Goal: Check status

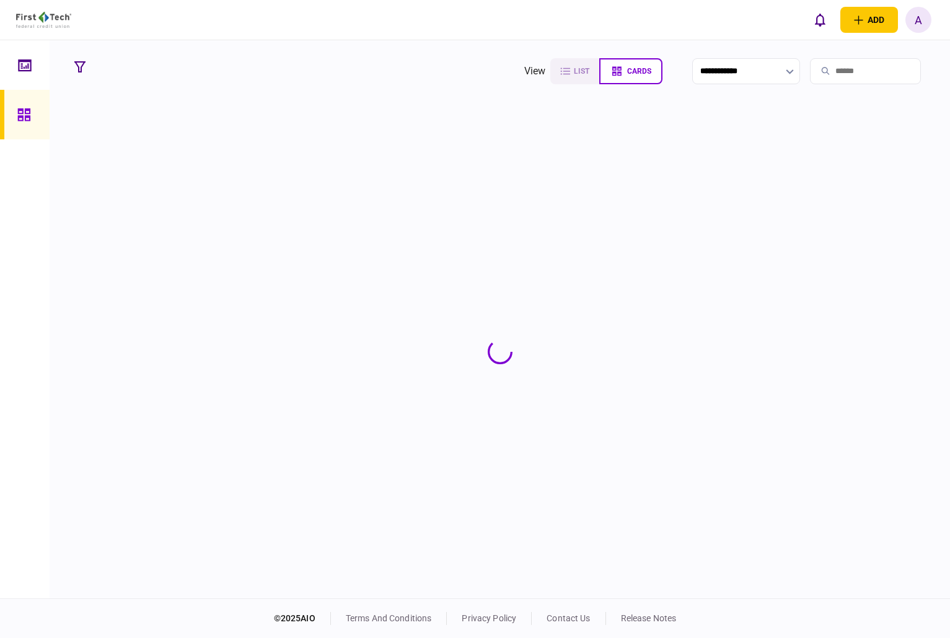
click at [850, 71] on input "search" at bounding box center [865, 71] width 111 height 26
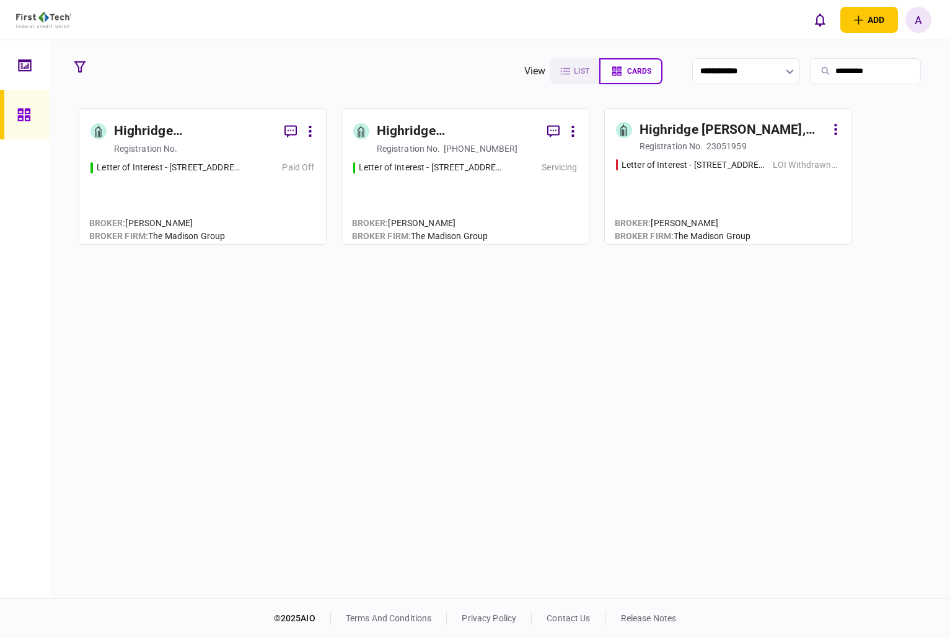
type input "*********"
click at [524, 195] on div "Letter of Interest - [STREET_ADDRESS][PERSON_NAME] Phenix City Servicing" at bounding box center [465, 197] width 224 height 72
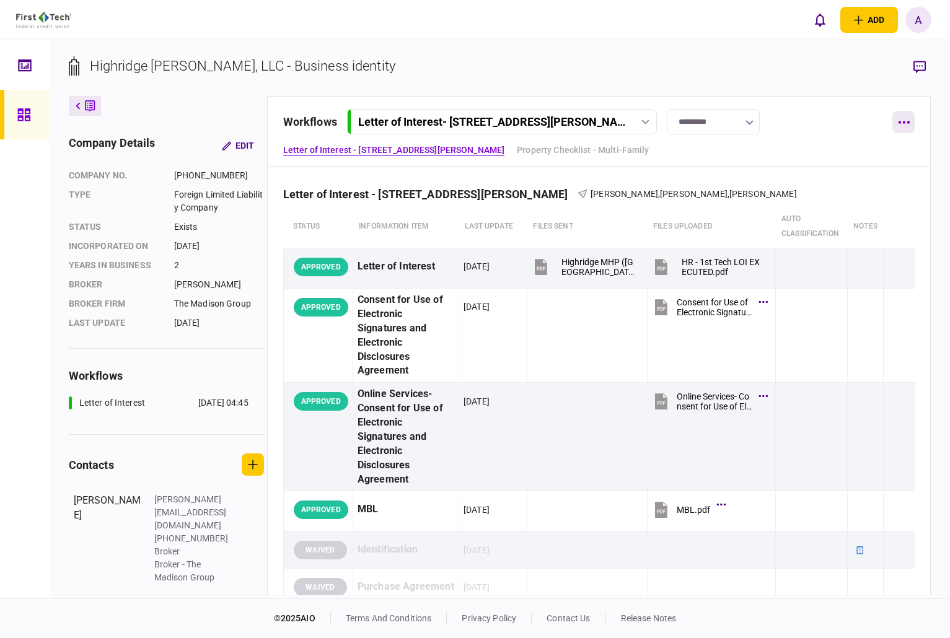
click at [905, 123] on icon "button" at bounding box center [904, 122] width 12 height 3
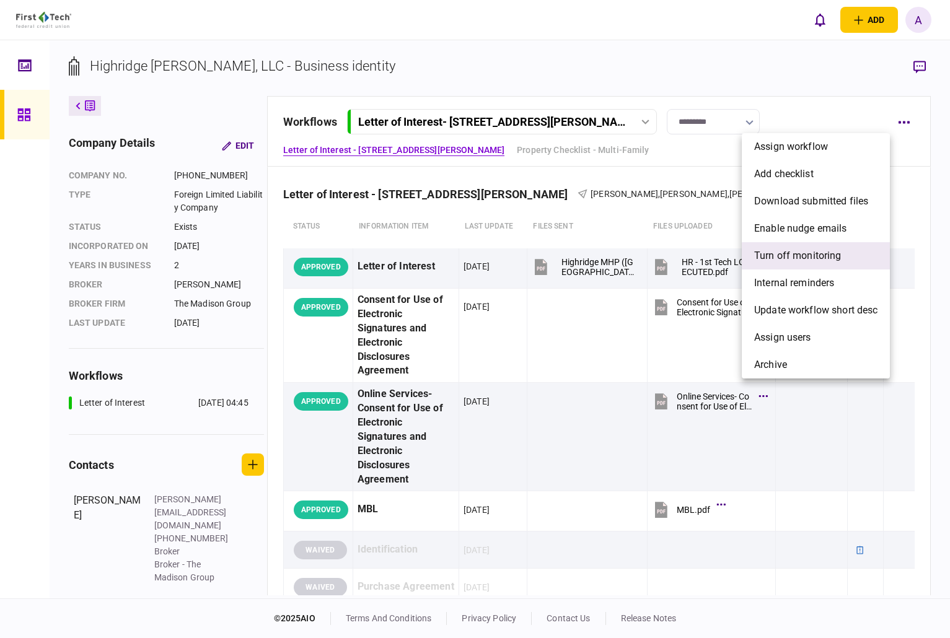
click at [851, 254] on li "Turn off monitoring" at bounding box center [816, 255] width 148 height 27
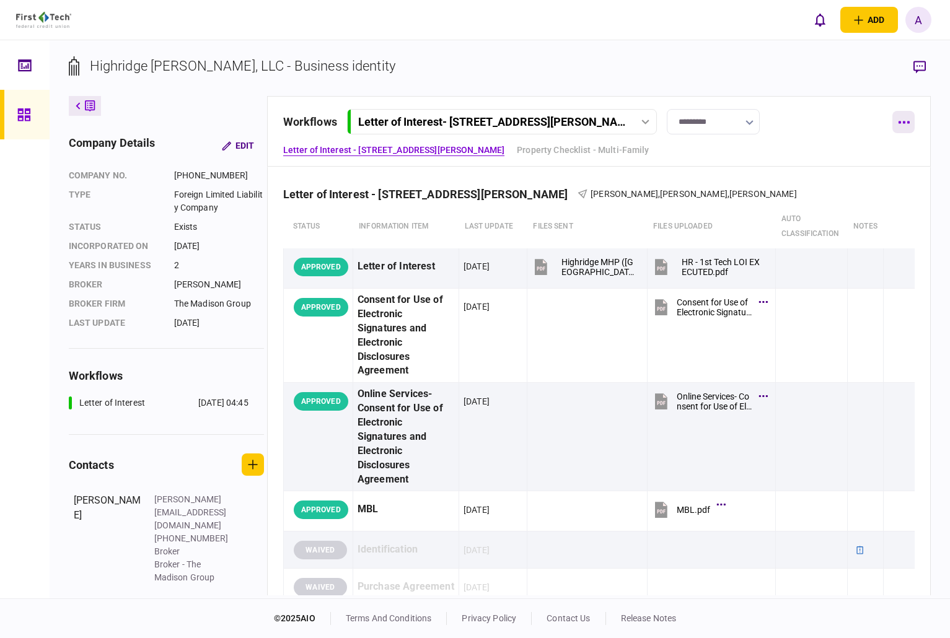
click at [901, 122] on icon "button" at bounding box center [904, 122] width 12 height 3
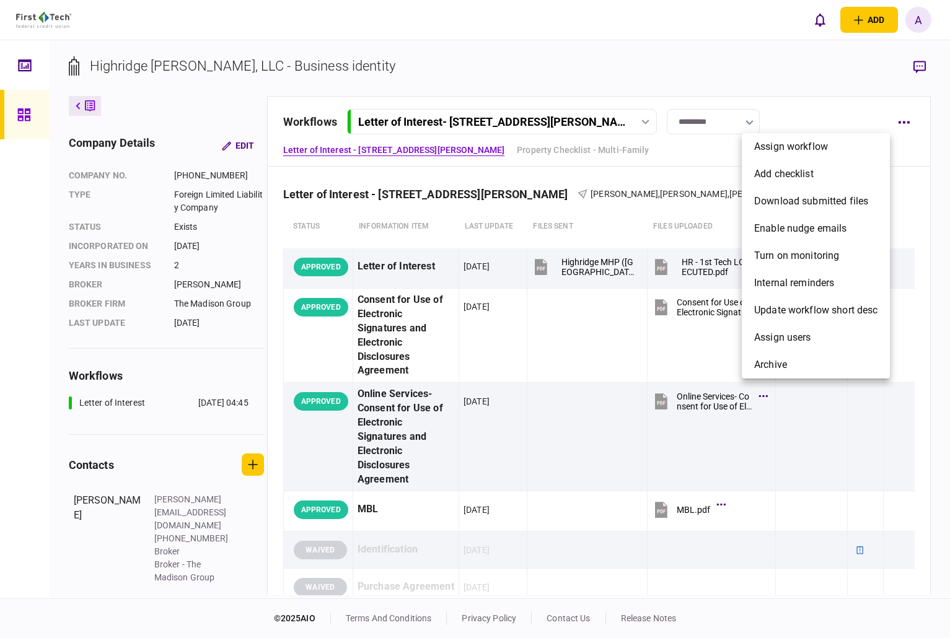
drag, startPoint x: 647, startPoint y: 77, endPoint x: 704, endPoint y: 128, distance: 75.9
click at [647, 80] on div at bounding box center [475, 319] width 950 height 638
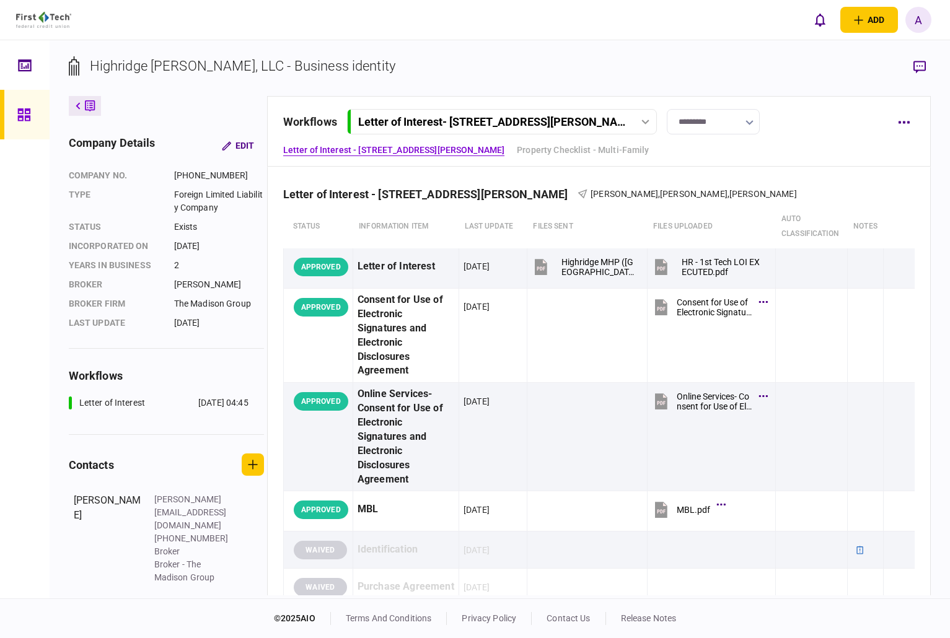
click at [750, 121] on icon "button" at bounding box center [749, 122] width 8 height 5
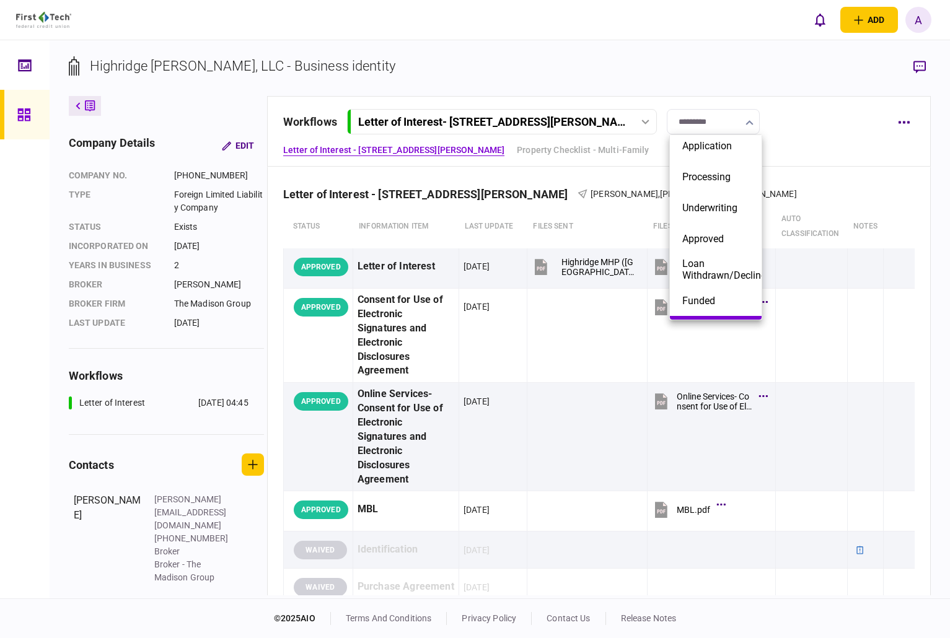
scroll to position [129, 0]
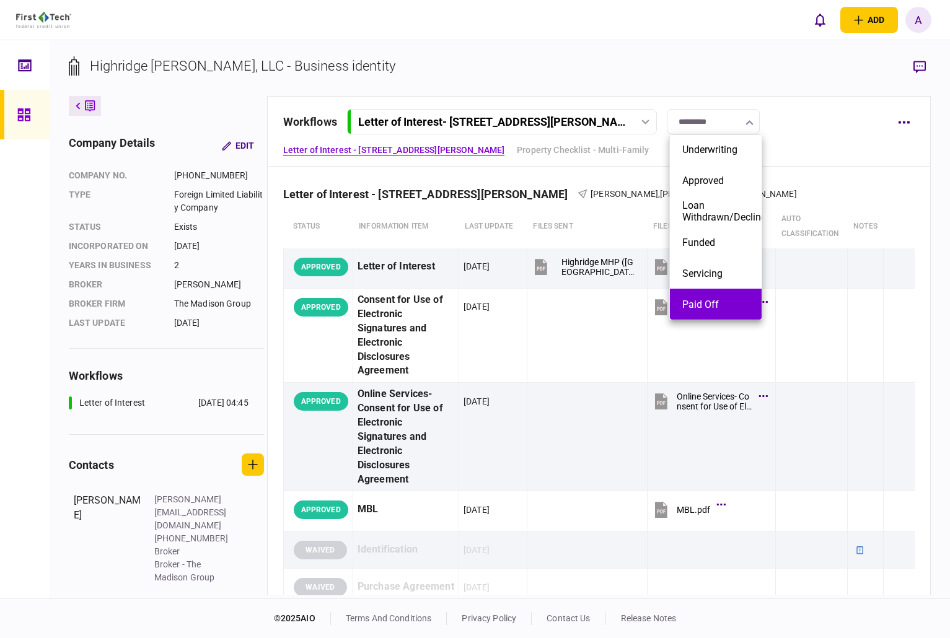
click at [711, 300] on button "Paid Off" at bounding box center [715, 305] width 67 height 12
type input "********"
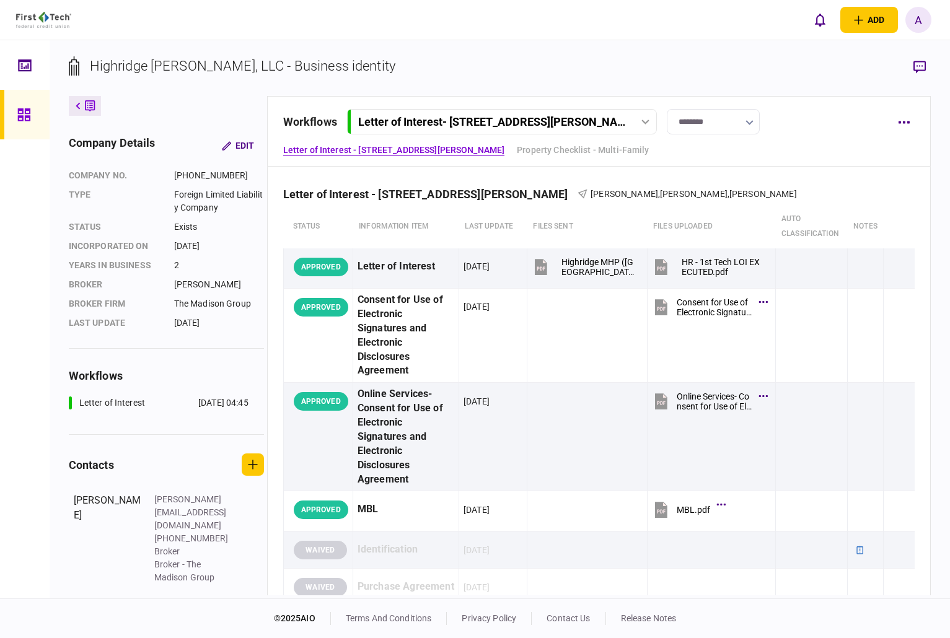
click at [810, 112] on div "workflows Letter of Interest - [GEOGRAPHIC_DATA][PERSON_NAME] Phenix City Lette…" at bounding box center [584, 121] width 603 height 25
click at [649, 120] on div at bounding box center [645, 122] width 19 height 5
click at [494, 69] on section "Highridge [PERSON_NAME], LLC - Business identity" at bounding box center [500, 76] width 862 height 40
click at [26, 110] on icon at bounding box center [23, 114] width 12 height 12
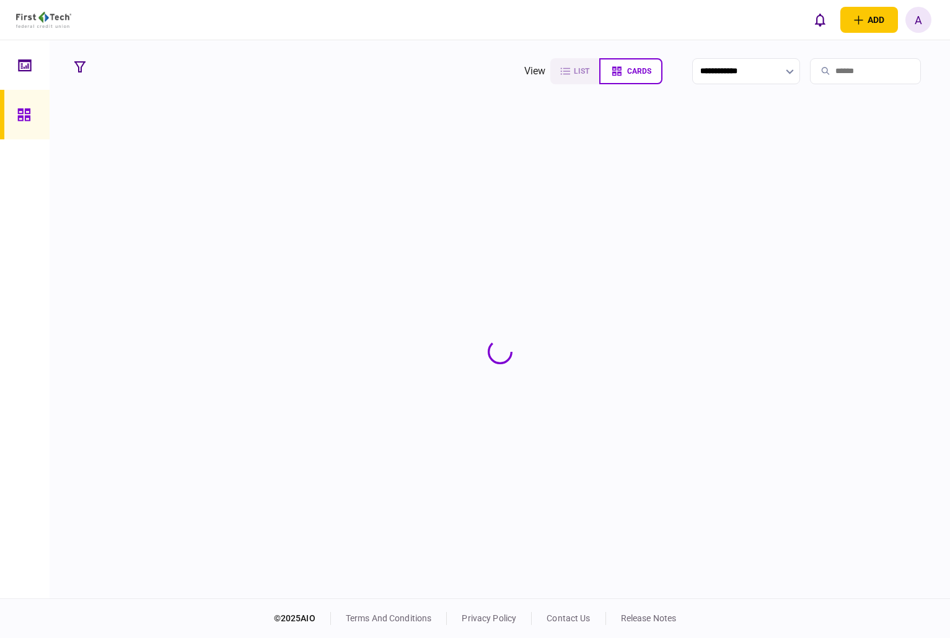
click at [849, 73] on input "search" at bounding box center [865, 71] width 111 height 26
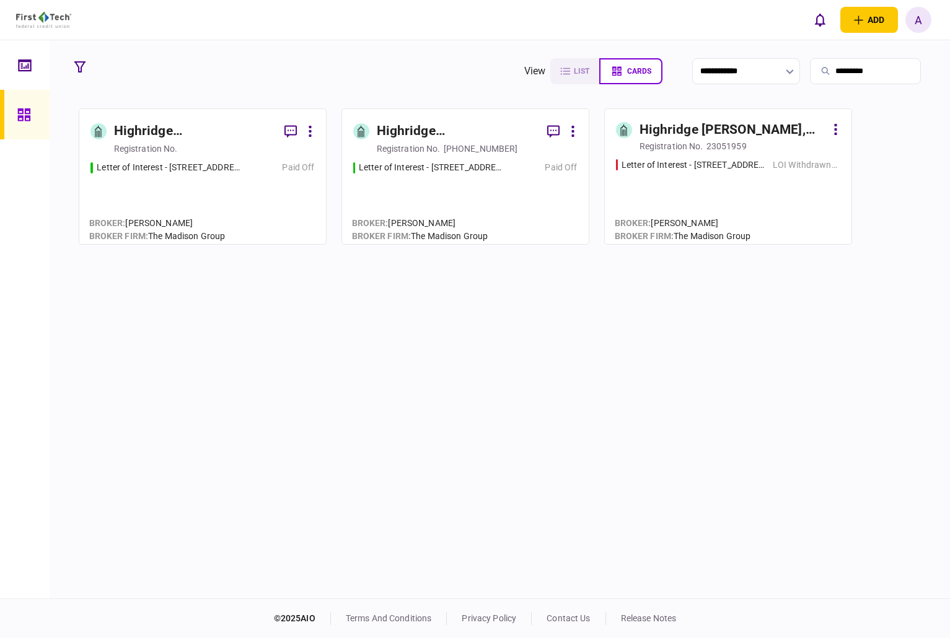
type input "*********"
click at [787, 167] on div "LOI Withdrawn/Declined" at bounding box center [807, 165] width 68 height 13
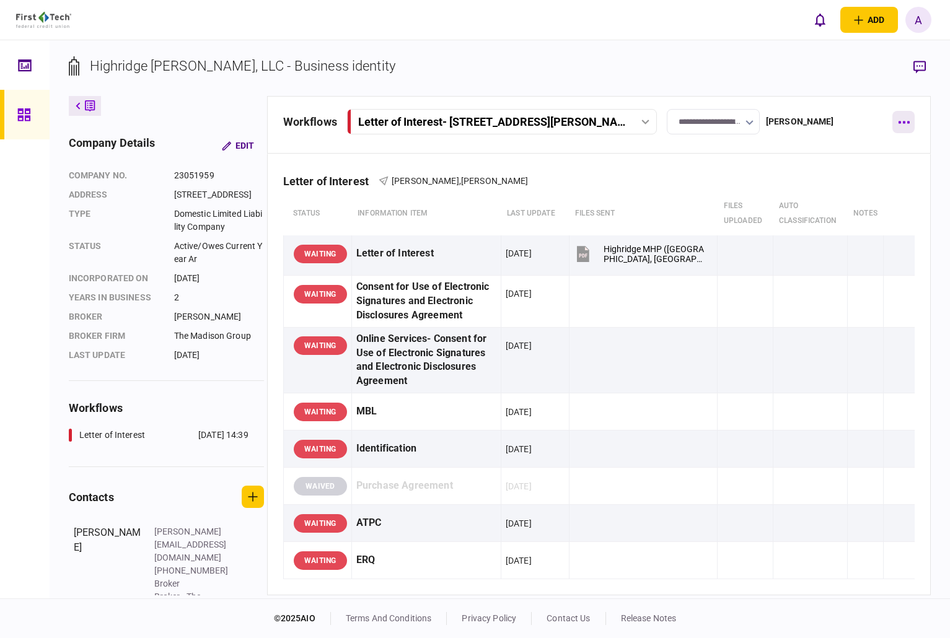
click at [912, 119] on button "button" at bounding box center [903, 122] width 22 height 22
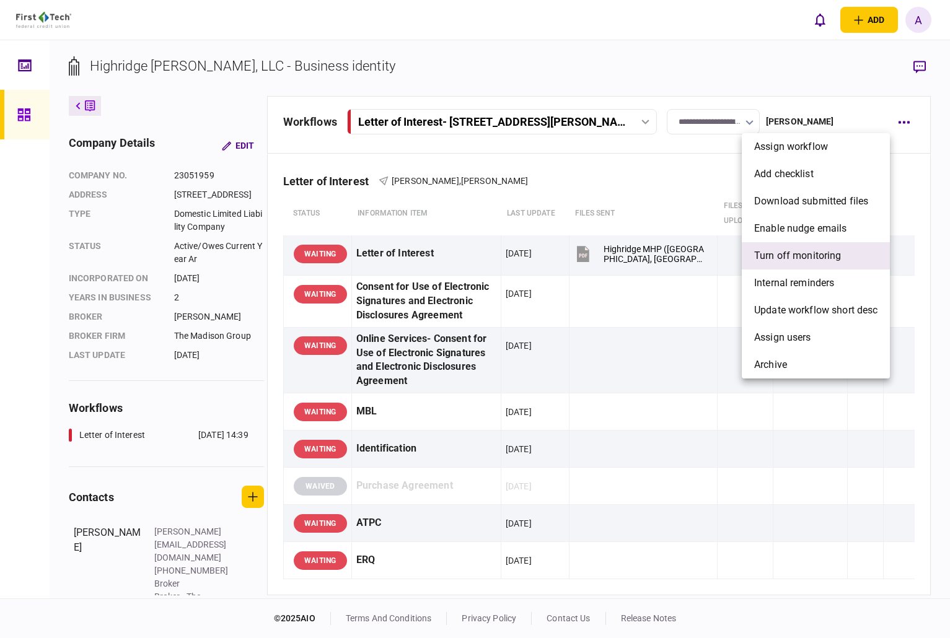
click at [822, 257] on span "Turn off monitoring" at bounding box center [797, 255] width 87 height 15
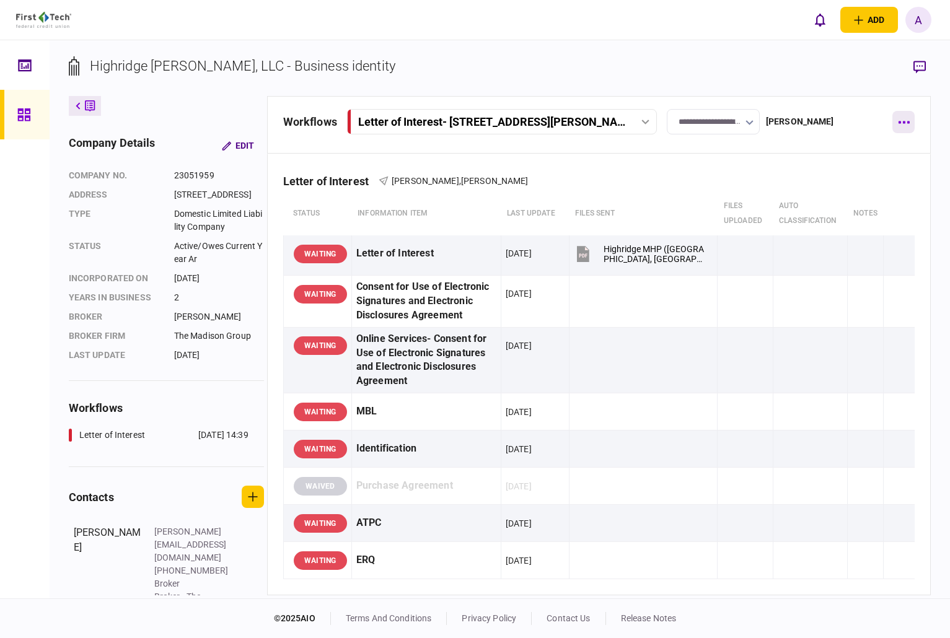
click at [908, 115] on button "button" at bounding box center [903, 122] width 22 height 22
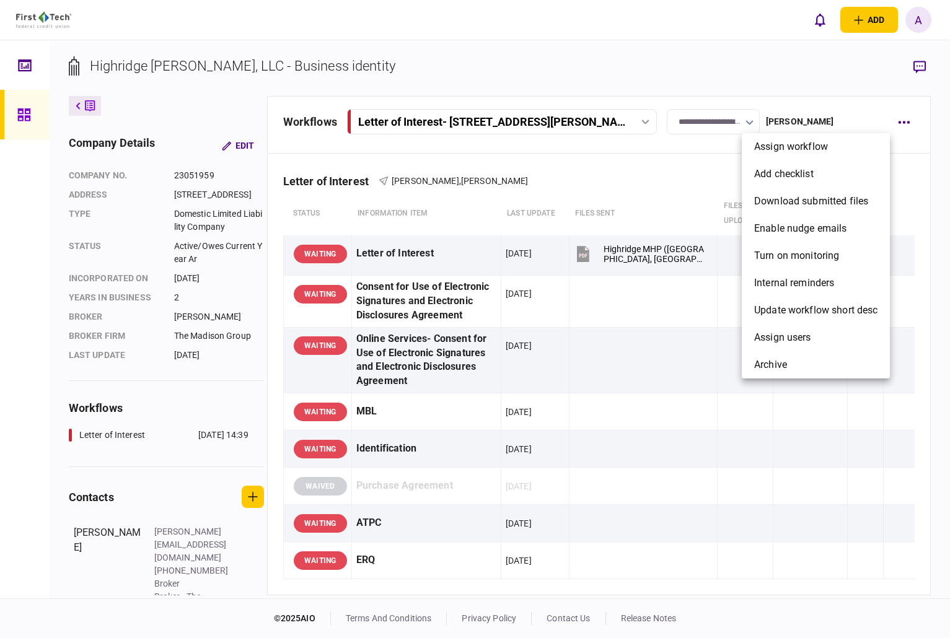
click at [709, 87] on div at bounding box center [475, 319] width 950 height 638
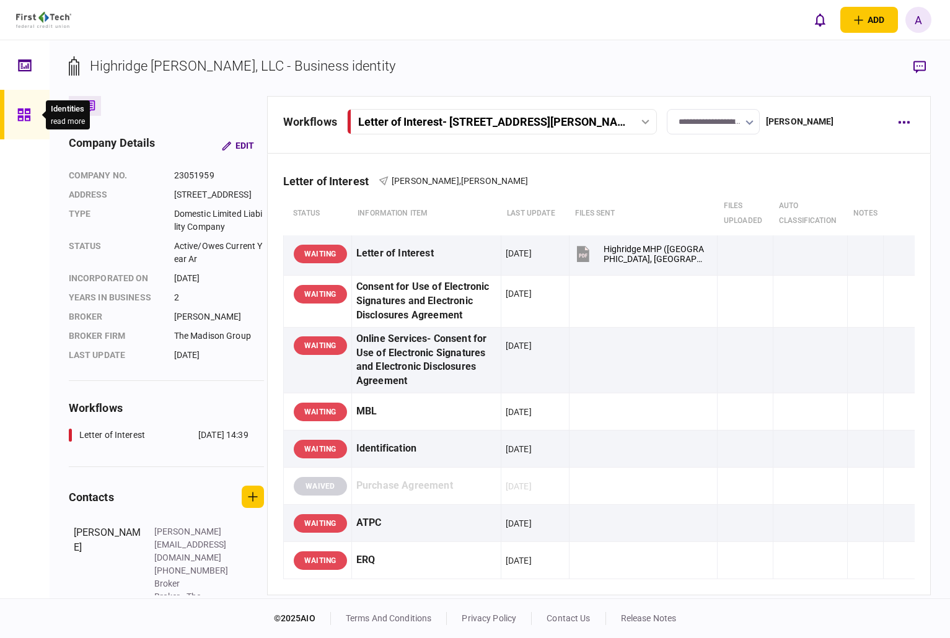
click at [27, 112] on icon at bounding box center [24, 115] width 14 height 14
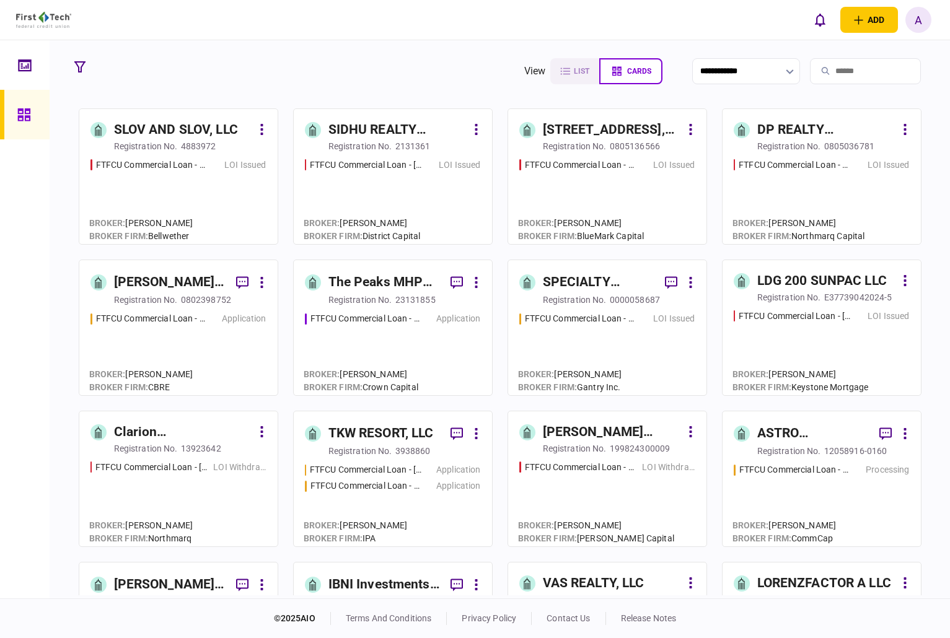
click at [827, 63] on input "search" at bounding box center [865, 71] width 111 height 26
click at [828, 74] on input "search" at bounding box center [865, 71] width 111 height 26
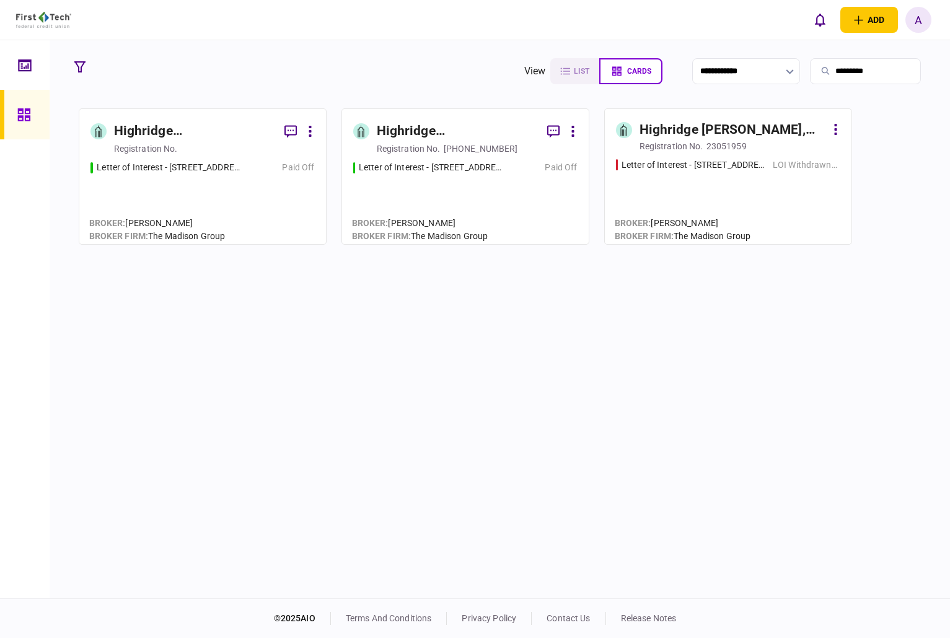
drag, startPoint x: 865, startPoint y: 69, endPoint x: 642, endPoint y: 61, distance: 223.2
click at [642, 61] on section "**********" at bounding box center [727, 71] width 407 height 31
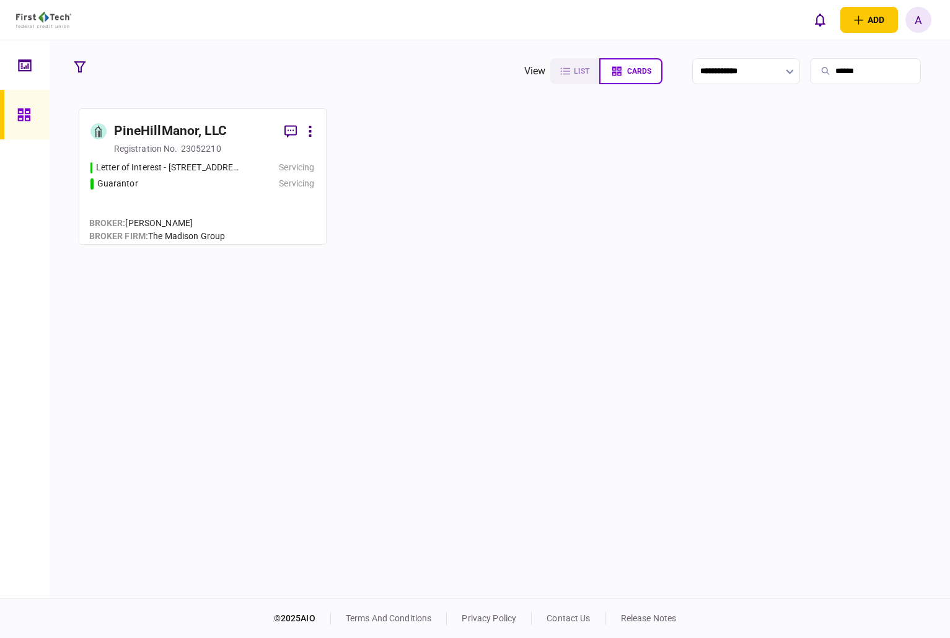
type input "******"
click at [190, 133] on div "PineHillManor, LLC" at bounding box center [170, 131] width 113 height 20
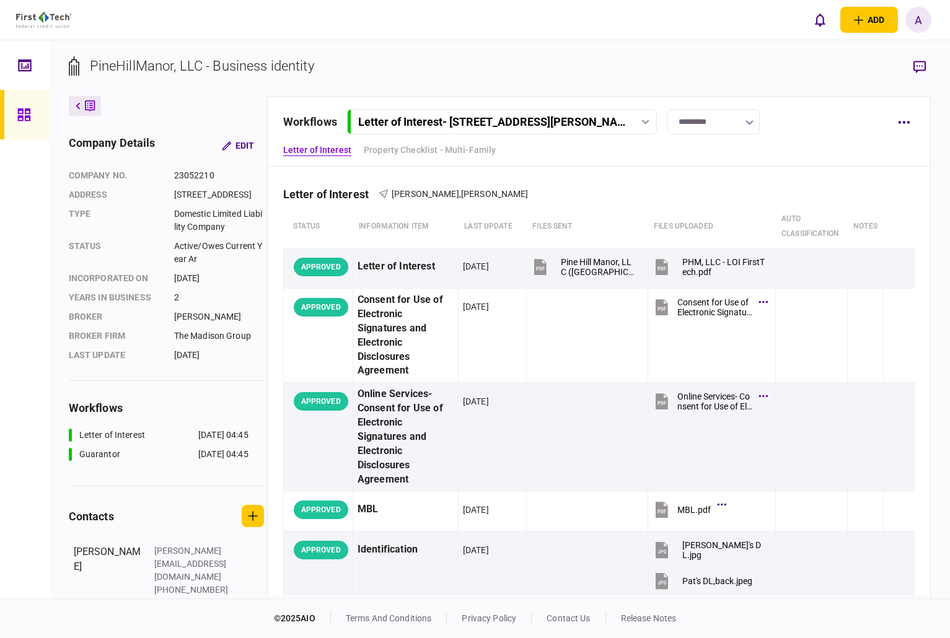
click at [645, 117] on div "Letter of Interest - [STREET_ADDRESS][PERSON_NAME]" at bounding box center [503, 121] width 304 height 13
click at [643, 120] on div at bounding box center [645, 122] width 19 height 5
click at [906, 120] on button "button" at bounding box center [903, 122] width 22 height 22
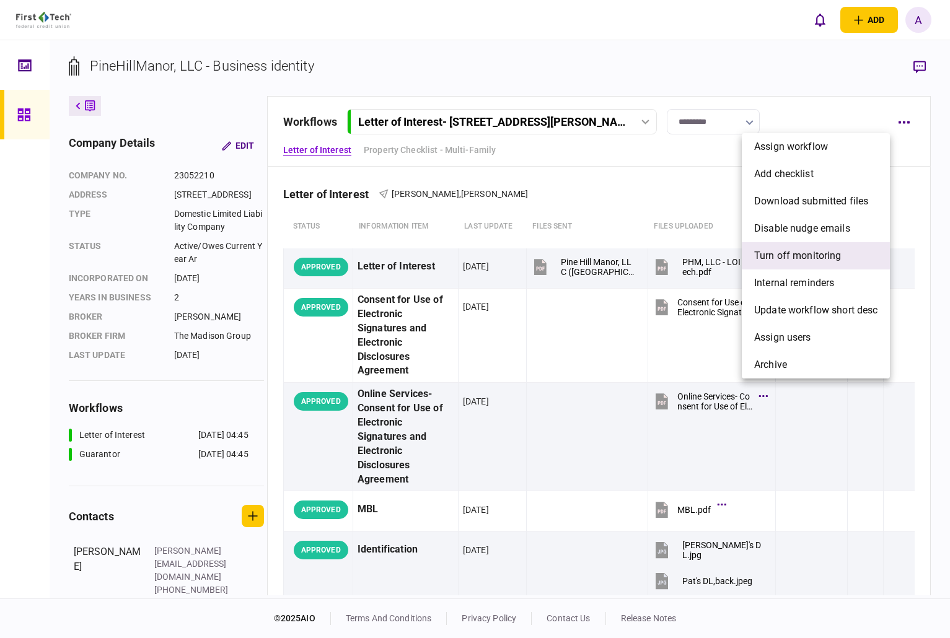
click at [836, 251] on span "Turn off monitoring" at bounding box center [797, 255] width 87 height 15
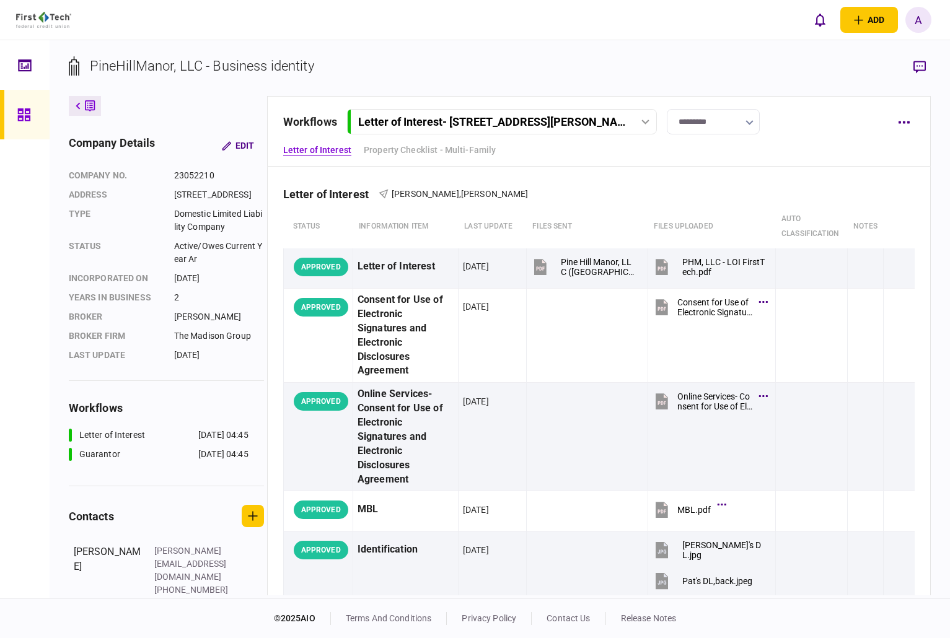
click at [753, 123] on icon "button" at bounding box center [748, 122] width 7 height 5
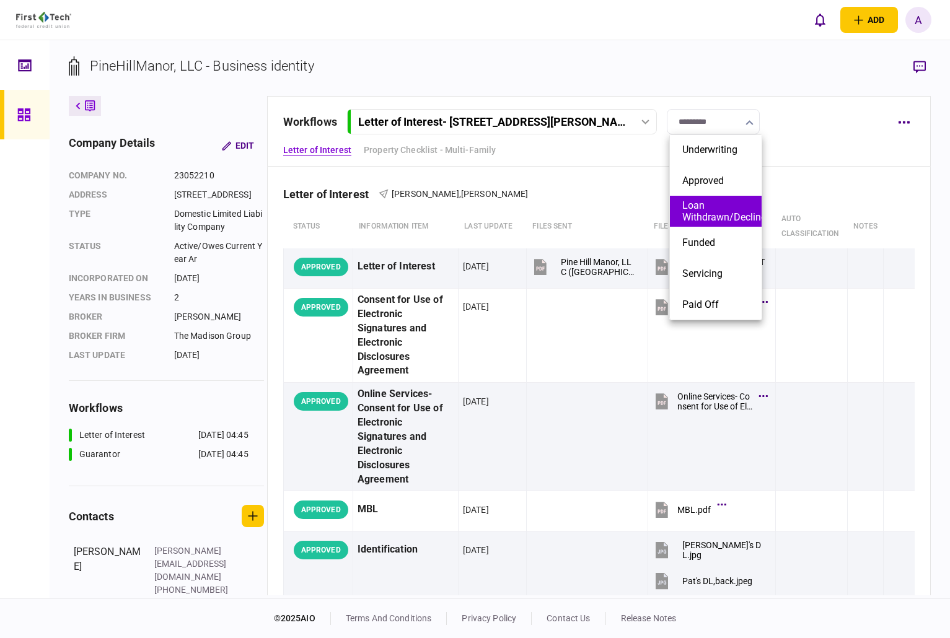
scroll to position [129, 0]
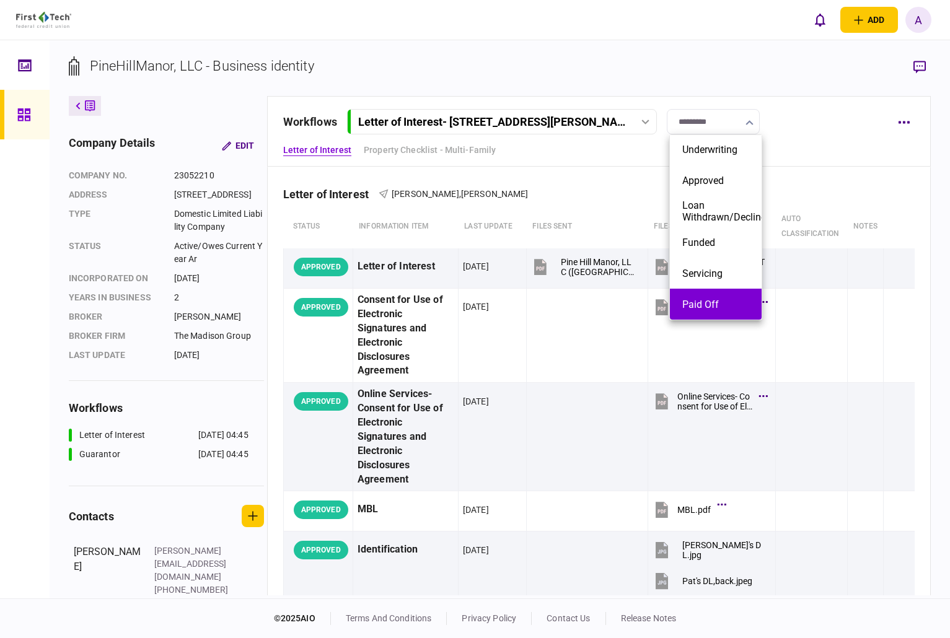
click at [714, 289] on li "Paid Off" at bounding box center [716, 304] width 92 height 31
type input "********"
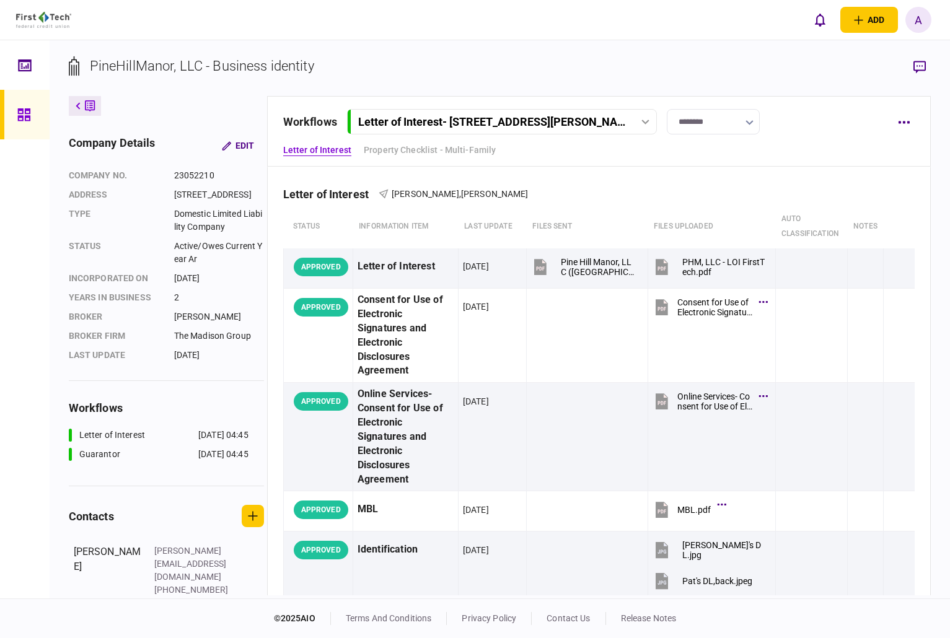
click at [643, 123] on icon at bounding box center [645, 122] width 8 height 5
click at [489, 172] on link "Guarantor [DATE] 04:45" at bounding box center [503, 172] width 294 height 25
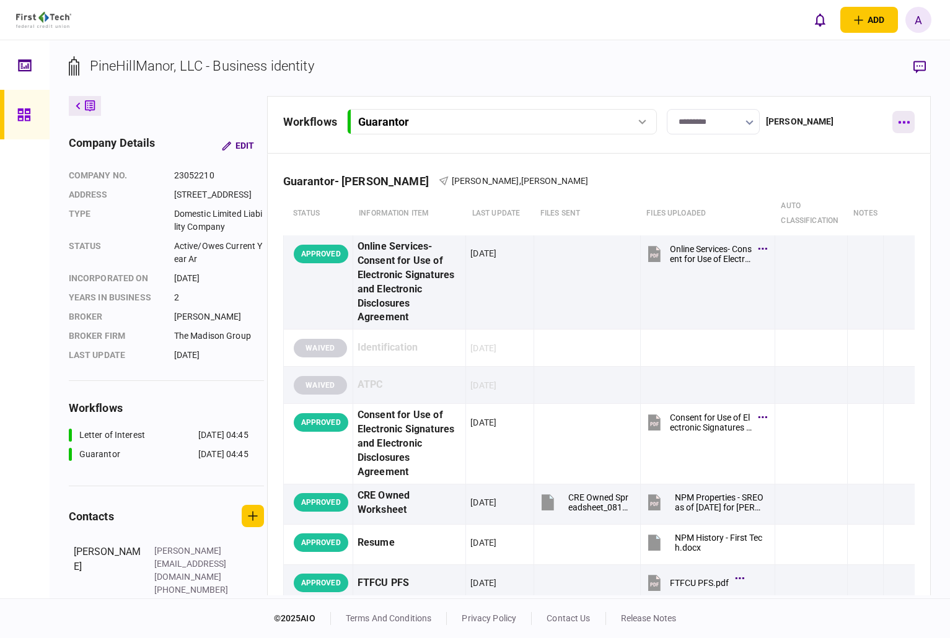
click at [902, 121] on icon "button" at bounding box center [904, 122] width 12 height 3
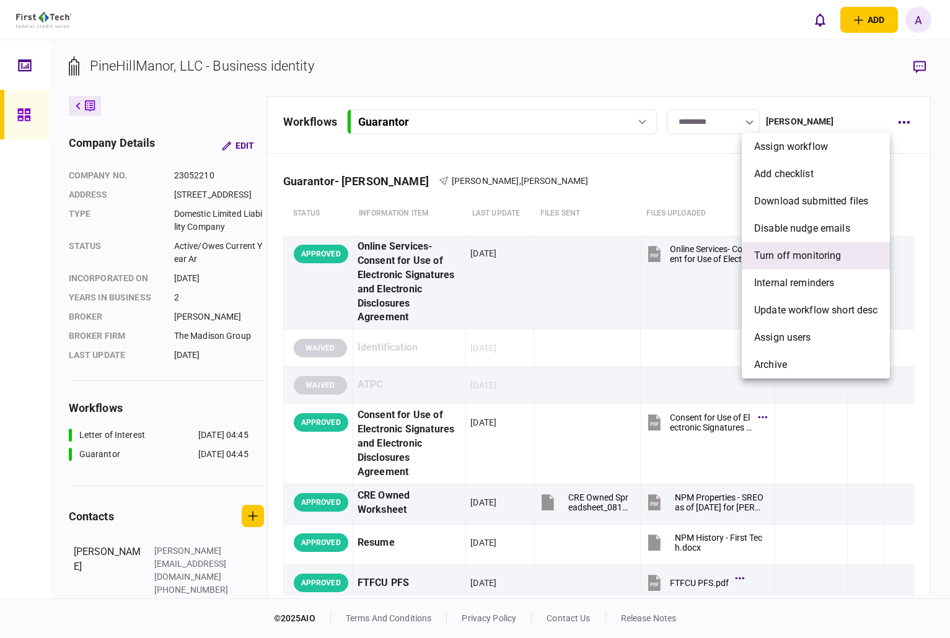
click at [812, 254] on span "Turn off monitoring" at bounding box center [797, 255] width 87 height 15
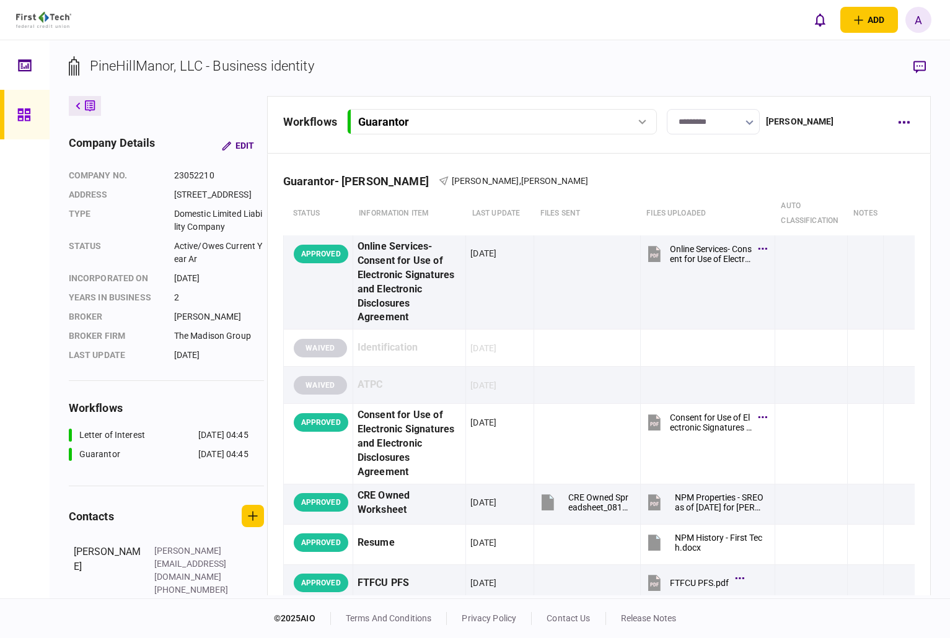
click at [756, 121] on input "*********" at bounding box center [713, 121] width 93 height 25
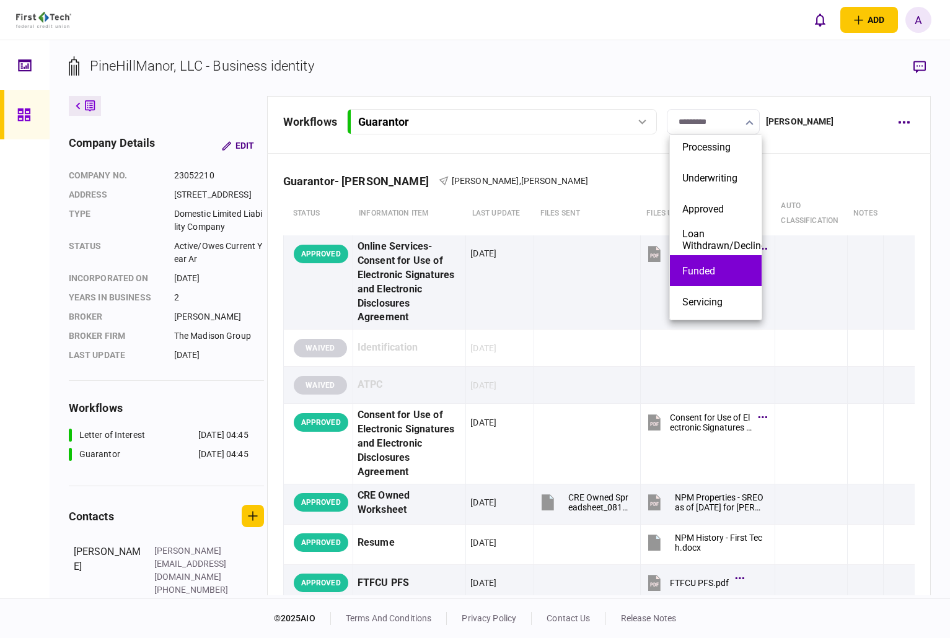
scroll to position [129, 0]
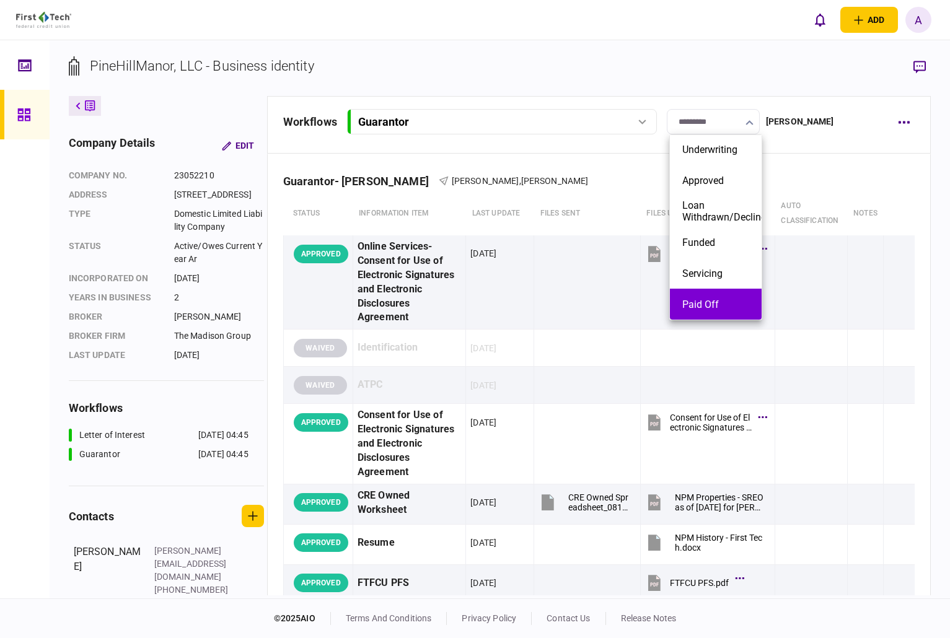
click at [717, 294] on li "Paid Off" at bounding box center [716, 304] width 92 height 31
type input "********"
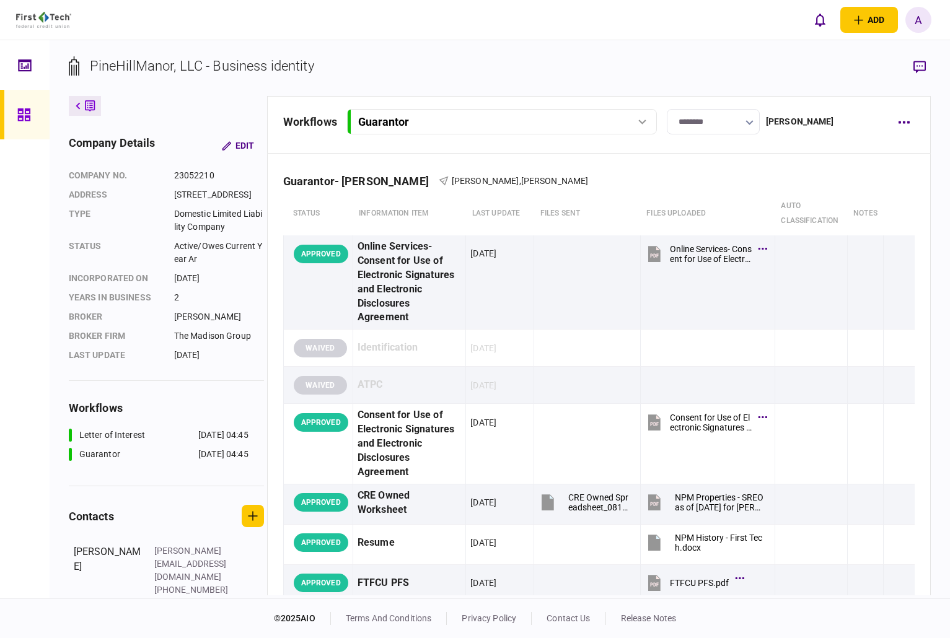
click at [646, 73] on section "PineHillManor, LLC - Business identity" at bounding box center [500, 76] width 862 height 40
click at [29, 116] on icon at bounding box center [23, 114] width 12 height 12
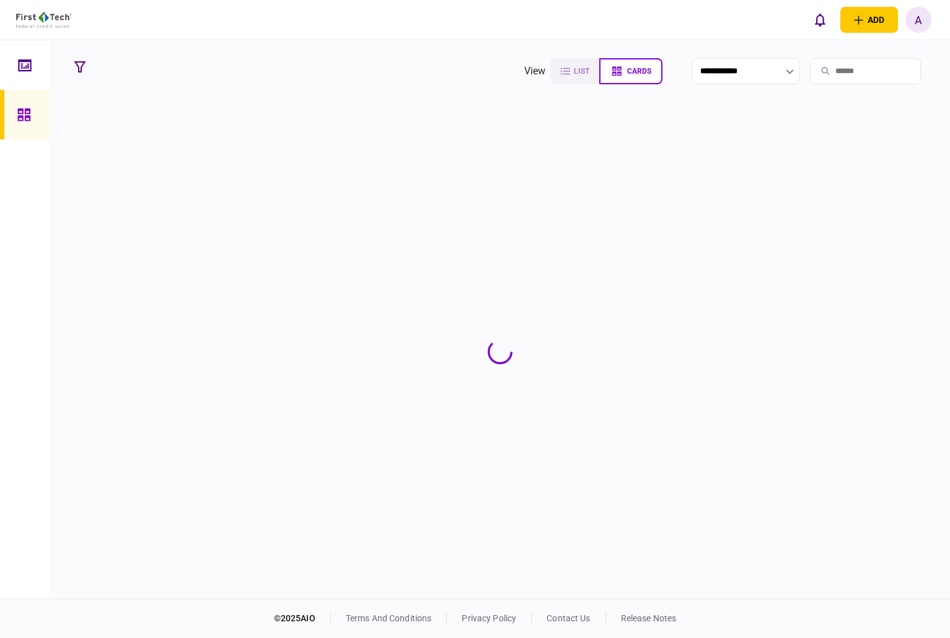
click at [839, 76] on input "search" at bounding box center [865, 71] width 111 height 26
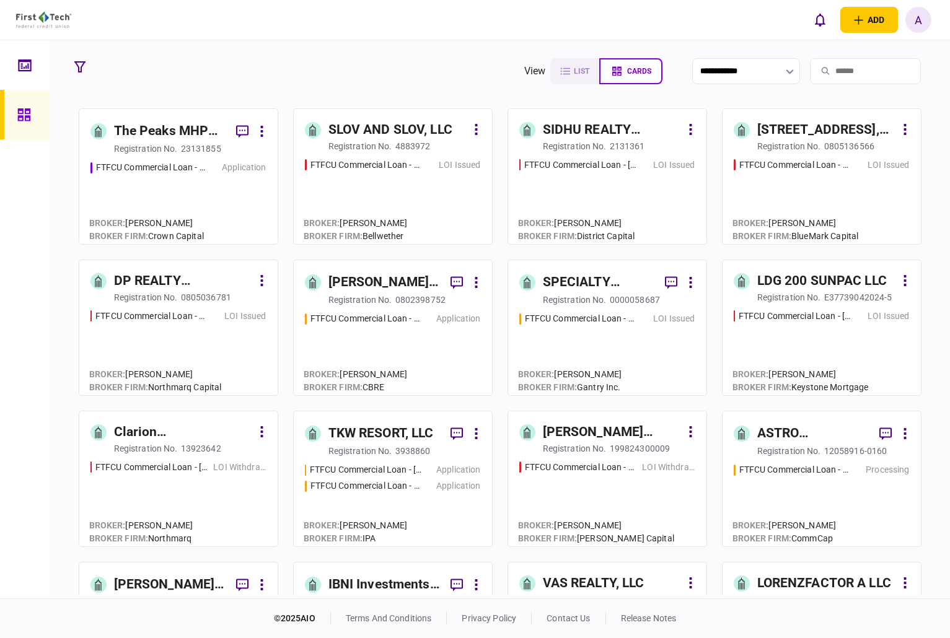
click at [838, 68] on input "search" at bounding box center [865, 71] width 111 height 26
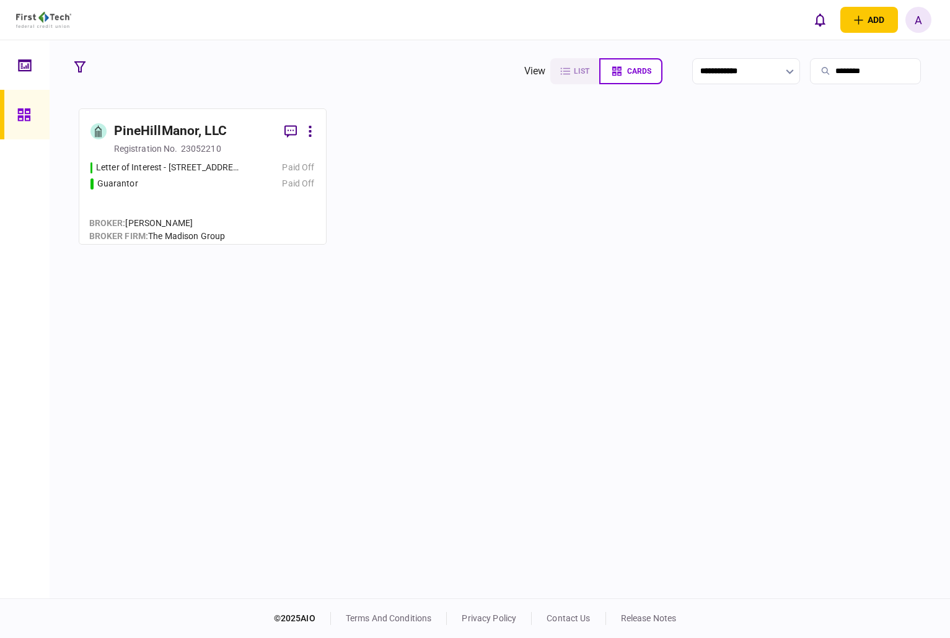
type input "********"
click at [532, 191] on section "PineHillManor, LLC registration no. 23052210 Letter of Interest - [STREET_ADDRE…" at bounding box center [500, 176] width 843 height 136
click at [206, 190] on div "Letter of Interest - [STREET_ADDRESS][PERSON_NAME] Paid Off Guarantor Paid Off" at bounding box center [202, 197] width 224 height 72
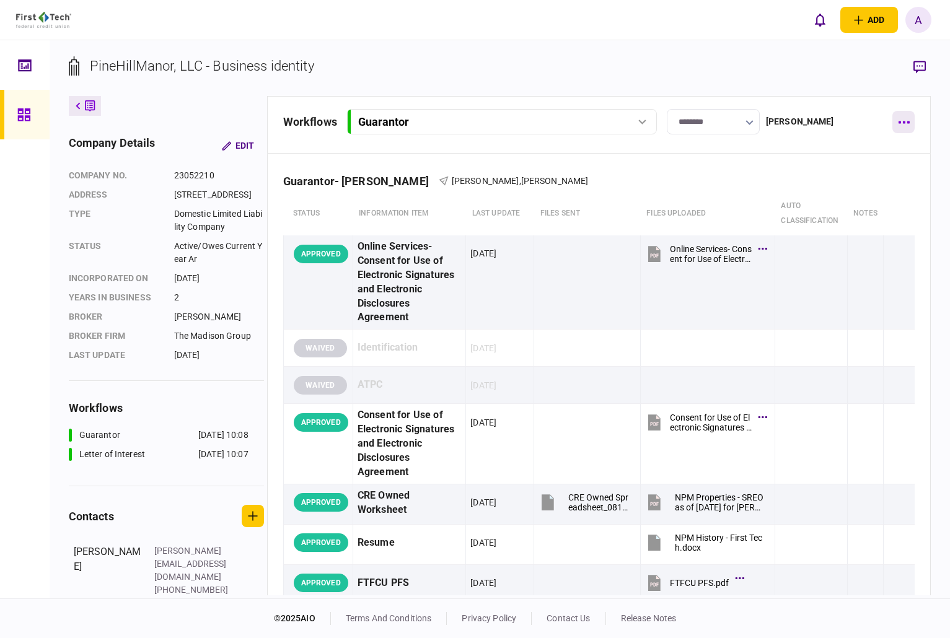
click at [899, 123] on icon "button" at bounding box center [903, 122] width 11 height 2
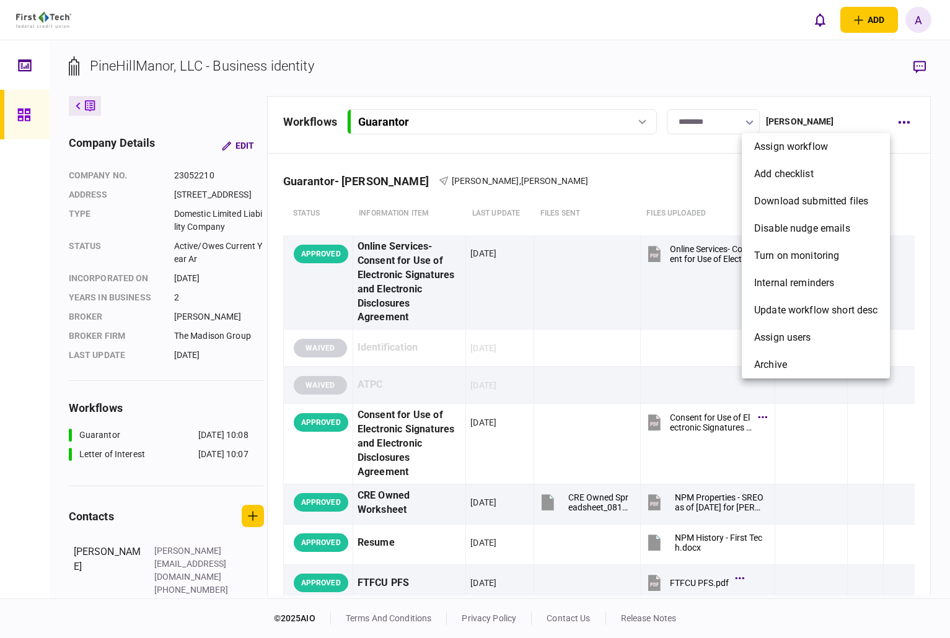
click at [706, 120] on div at bounding box center [475, 319] width 950 height 638
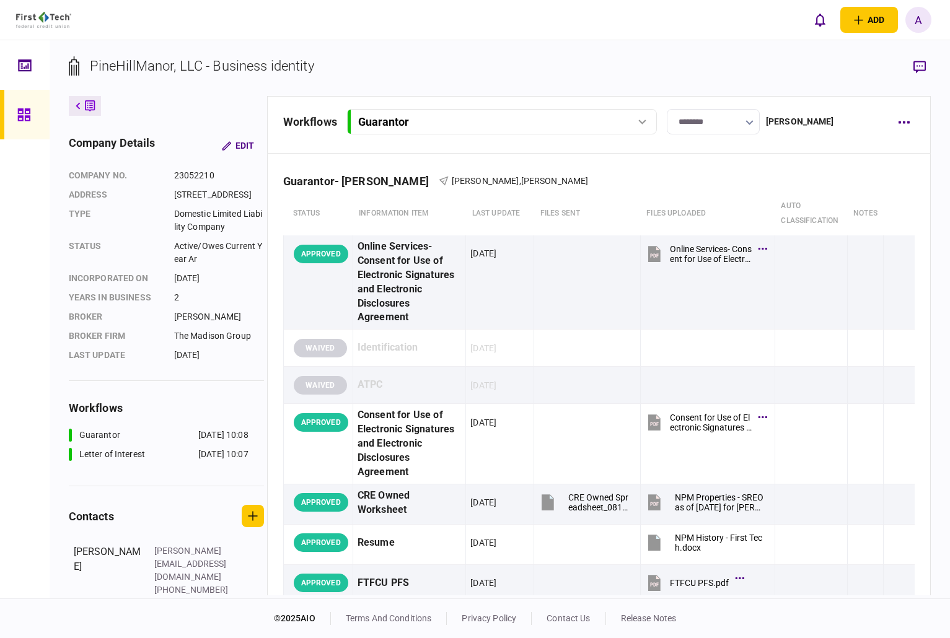
click at [735, 120] on input "********" at bounding box center [713, 121] width 93 height 25
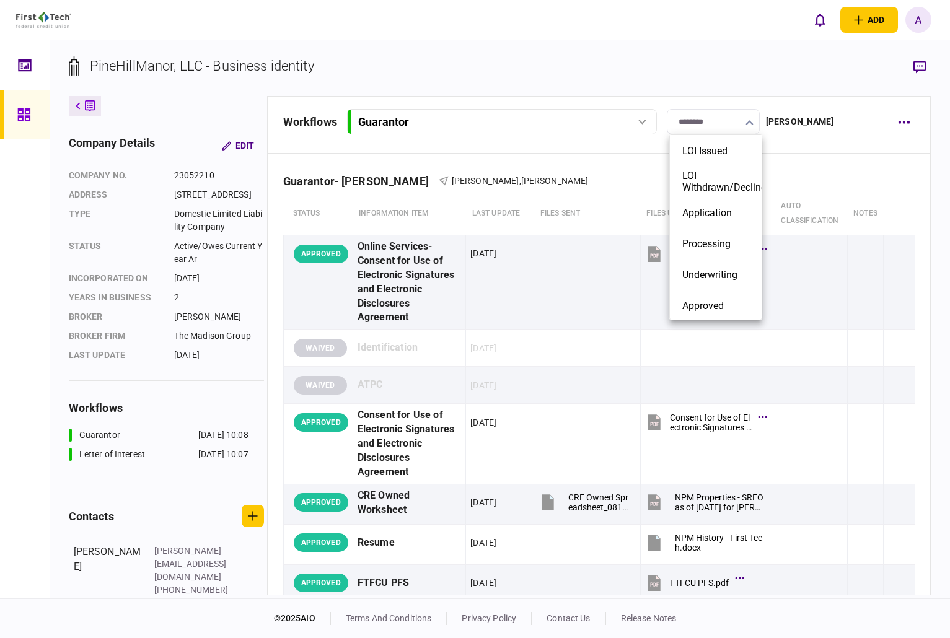
click at [735, 120] on div at bounding box center [475, 319] width 950 height 638
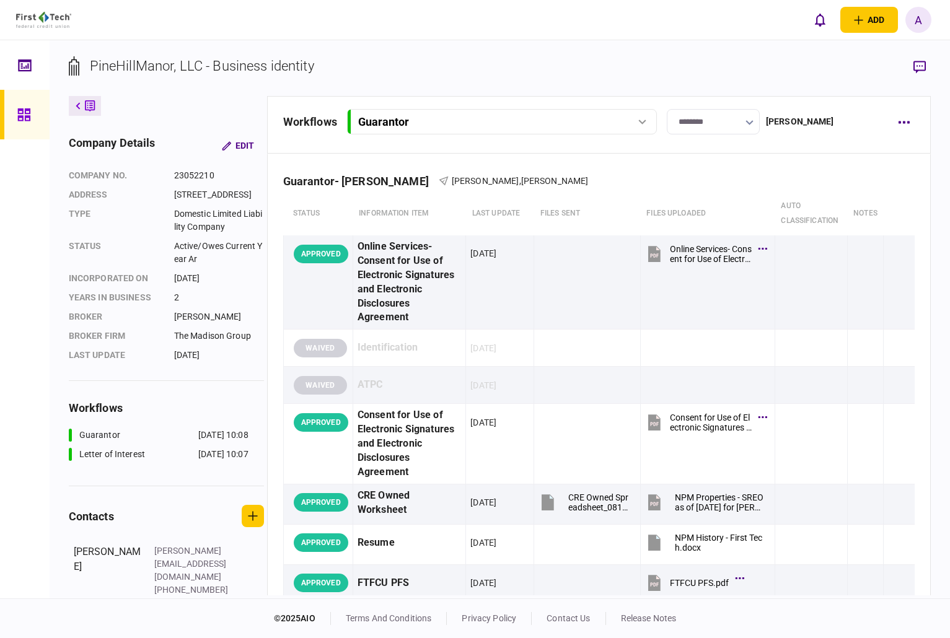
click at [651, 126] on div "Guarantor" at bounding box center [501, 121] width 301 height 13
click at [463, 172] on div "Letter of Interest - [STREET_ADDRESS][PERSON_NAME]" at bounding box center [473, 173] width 215 height 13
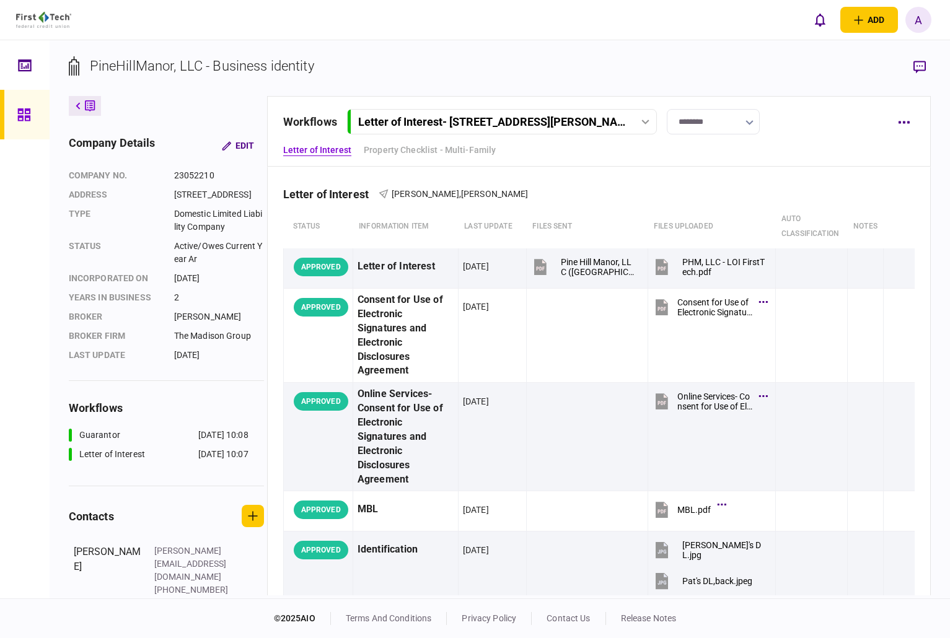
click at [647, 128] on div "Letter of Interest - [STREET_ADDRESS][PERSON_NAME]" at bounding box center [503, 121] width 304 height 13
click at [900, 128] on button "button" at bounding box center [903, 122] width 22 height 22
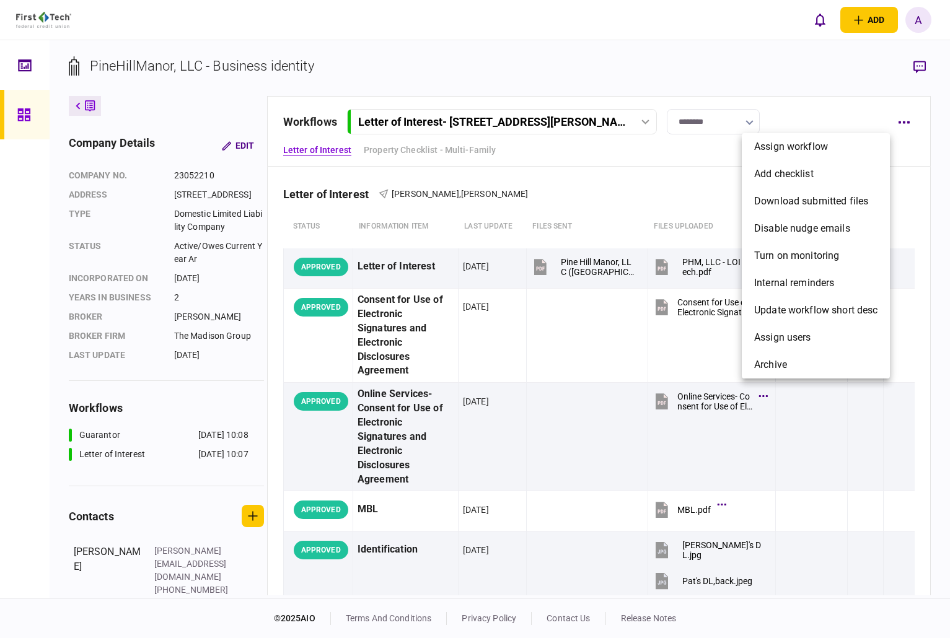
click at [642, 129] on div at bounding box center [475, 319] width 950 height 638
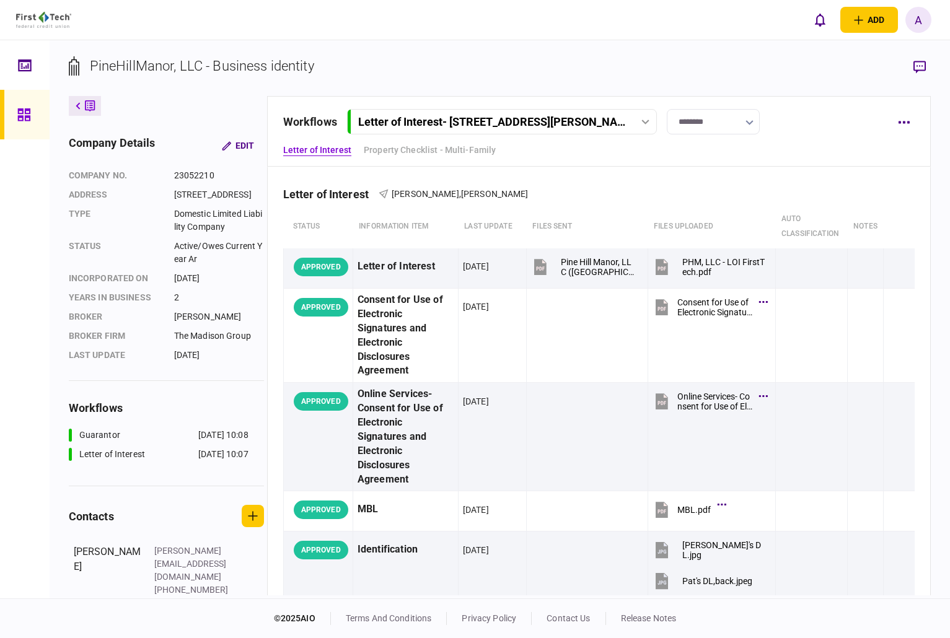
click at [646, 120] on icon at bounding box center [645, 122] width 8 height 5
click at [646, 120] on div at bounding box center [645, 122] width 19 height 5
click at [892, 114] on div "workflows Letter of Interest - [STREET_ADDRESS][PERSON_NAME] Guarantor [DATE] 1…" at bounding box center [599, 121] width 632 height 25
click at [898, 120] on button "button" at bounding box center [903, 122] width 22 height 22
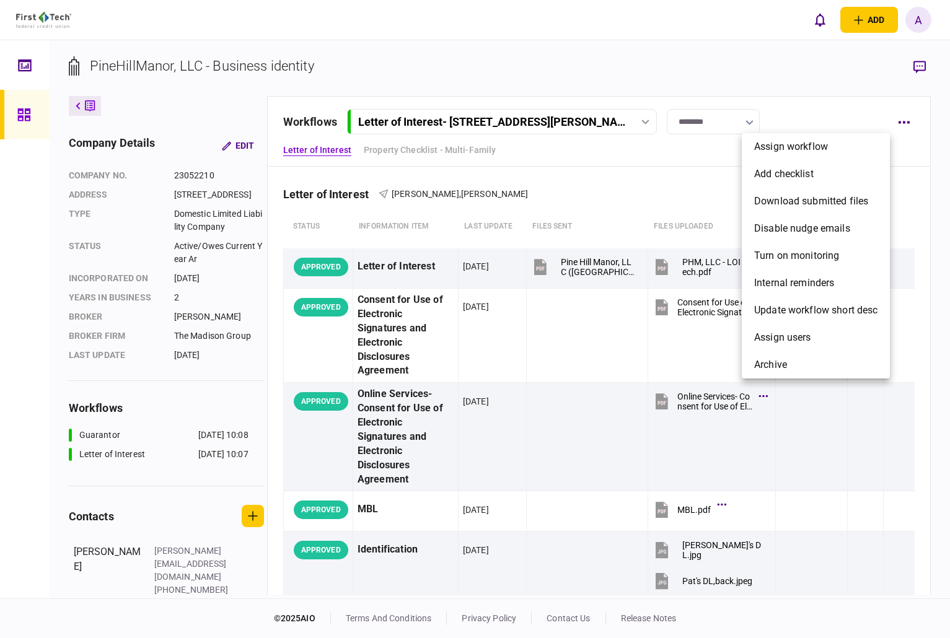
click at [558, 70] on div at bounding box center [475, 319] width 950 height 638
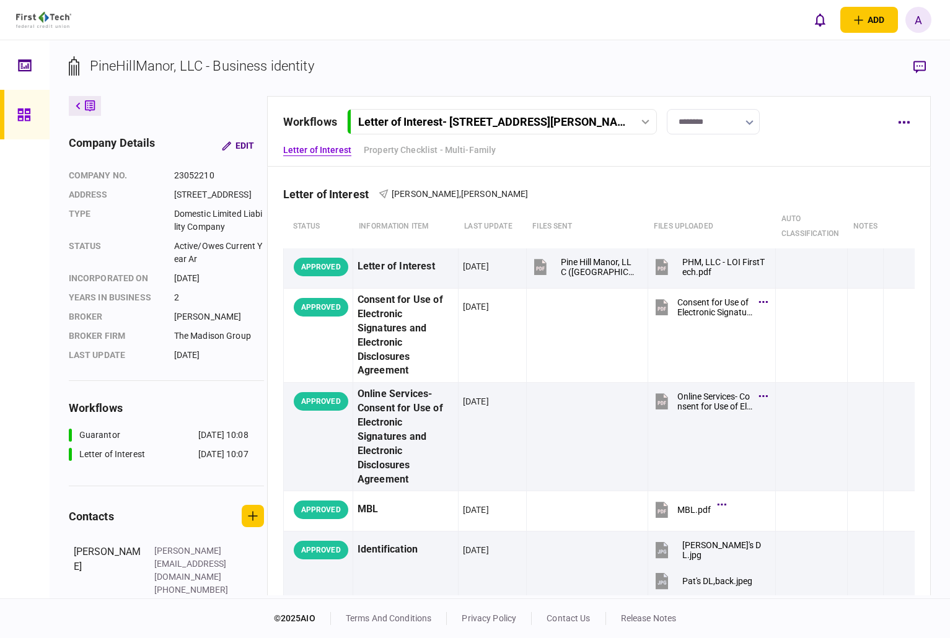
click at [752, 121] on icon "button" at bounding box center [749, 122] width 8 height 5
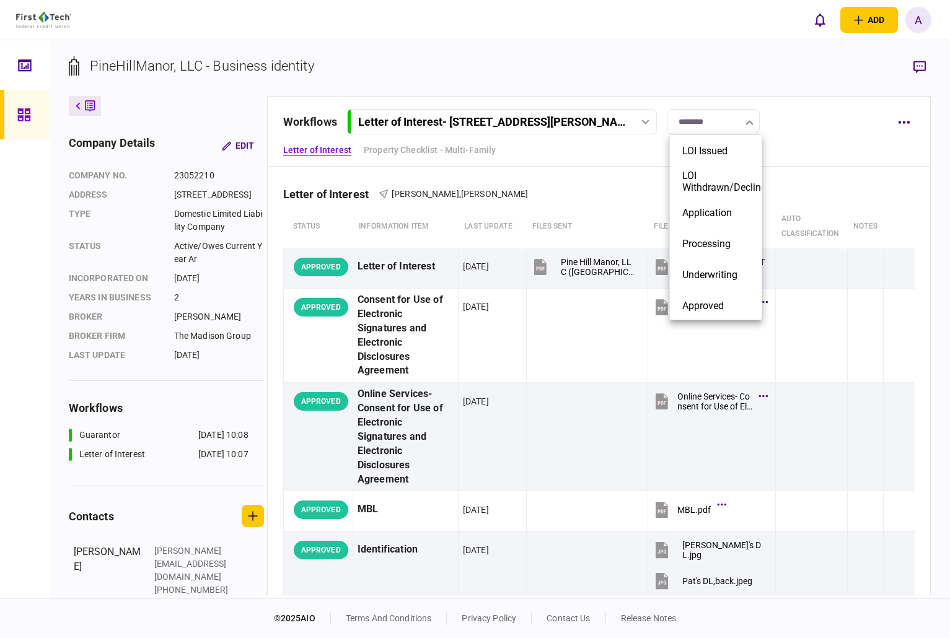
click at [781, 112] on div at bounding box center [475, 319] width 950 height 638
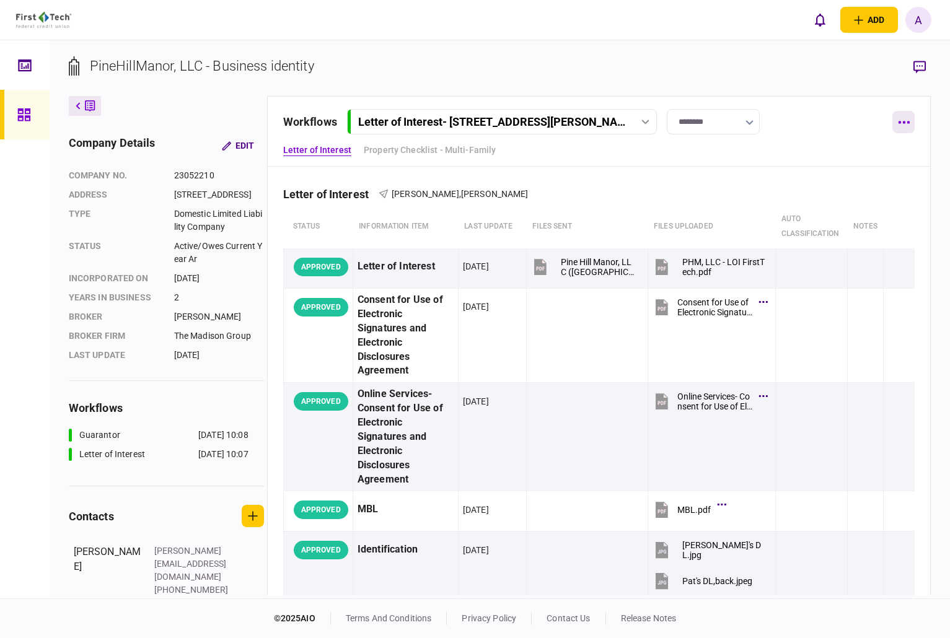
click at [906, 115] on button "button" at bounding box center [903, 122] width 22 height 22
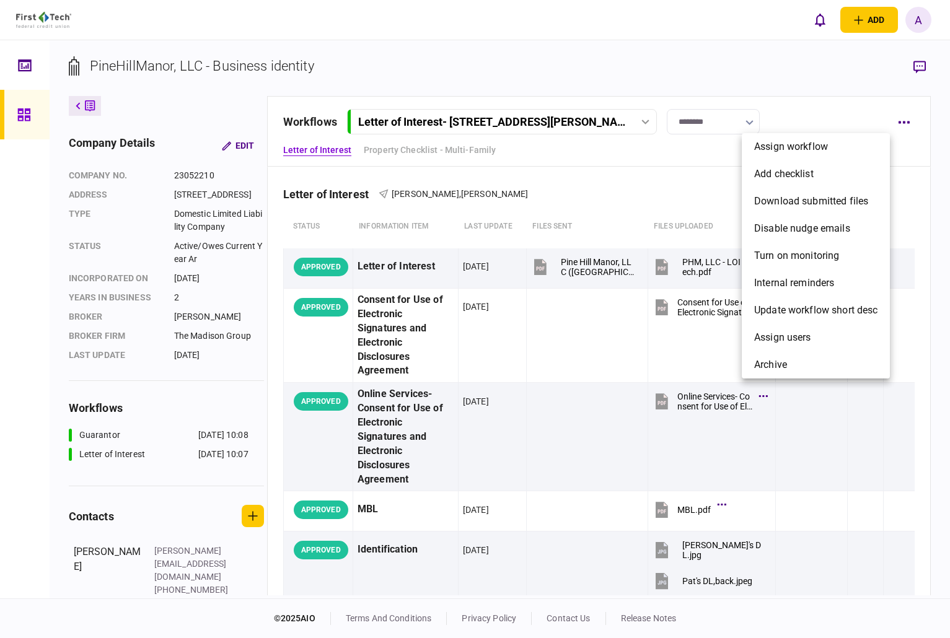
click at [666, 151] on div at bounding box center [475, 319] width 950 height 638
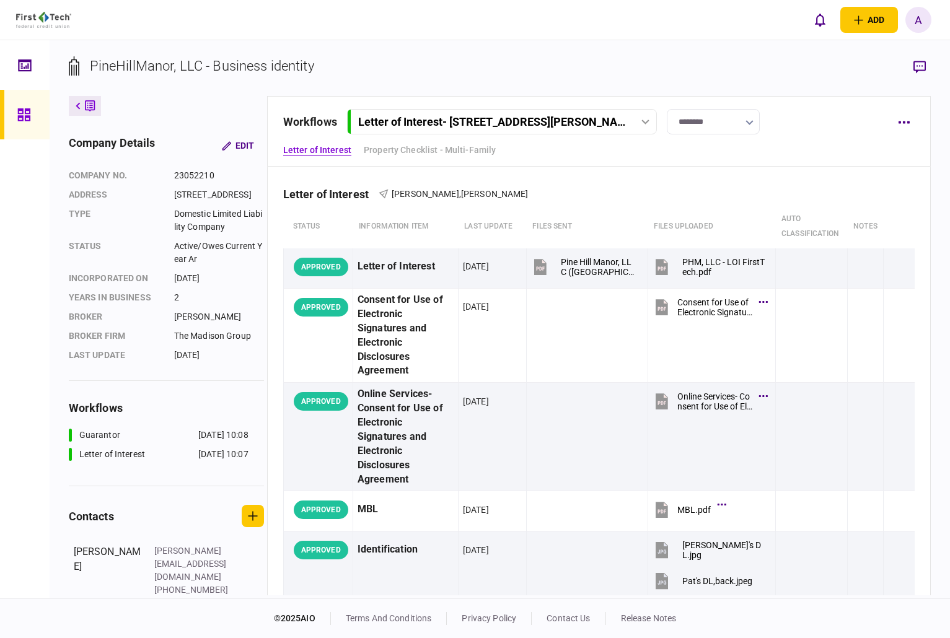
click at [651, 118] on div "Letter of Interest - [STREET_ADDRESS][PERSON_NAME]" at bounding box center [503, 121] width 304 height 13
drag, startPoint x: 32, startPoint y: 108, endPoint x: 729, endPoint y: 21, distance: 703.0
click at [32, 108] on div at bounding box center [27, 115] width 20 height 50
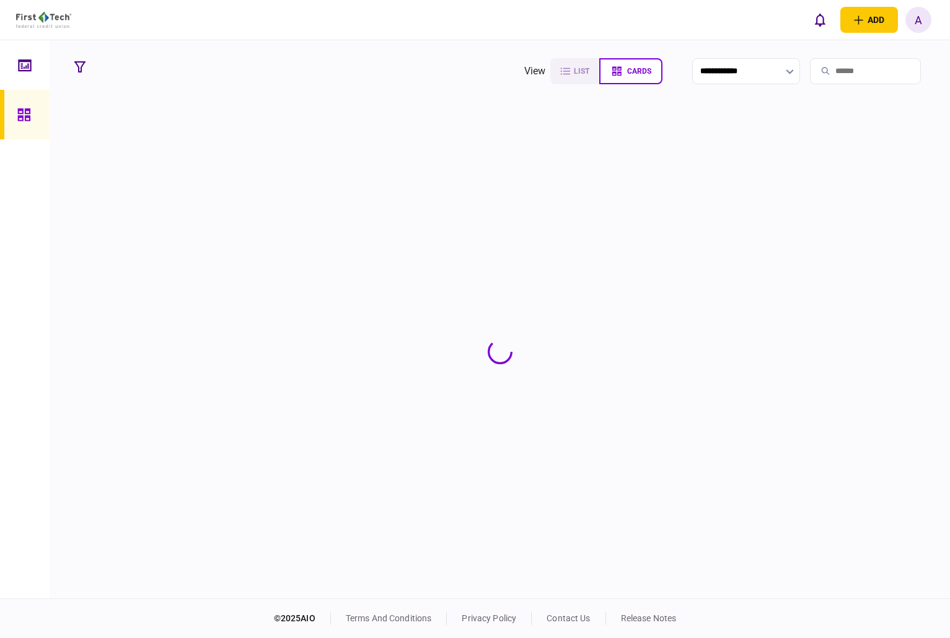
click at [818, 71] on input "search" at bounding box center [865, 71] width 111 height 26
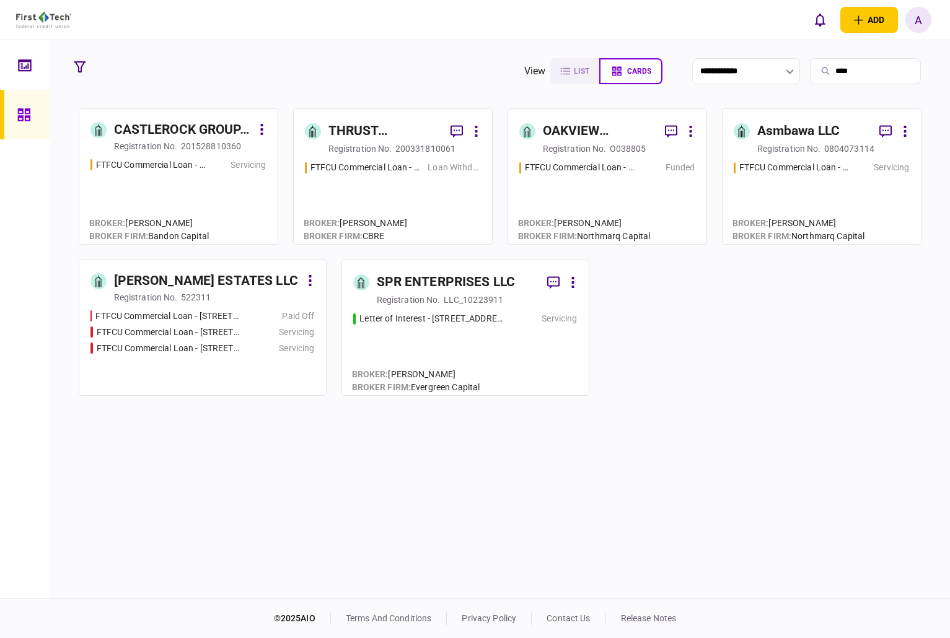
type input "****"
click at [77, 481] on div "CASTLEROCK GROUP, LLC registration no. 201528810360 FTFCU Commercial Loan - [ST…" at bounding box center [500, 351] width 862 height 487
drag, startPoint x: 841, startPoint y: 76, endPoint x: 759, endPoint y: 76, distance: 82.4
click at [759, 76] on section "**********" at bounding box center [727, 71] width 407 height 31
click at [224, 315] on div "FTFCU Commercial Loan - [STREET_ADDRESS][PERSON_NAME]" at bounding box center [167, 316] width 145 height 13
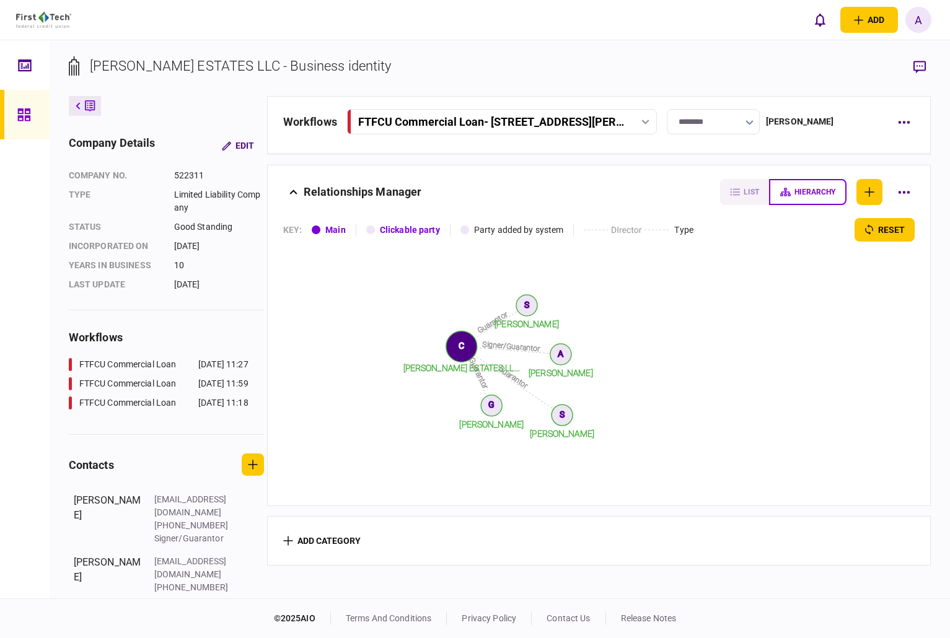
click at [646, 118] on div "FTFCU Commercial Loan - [STREET_ADDRESS][PERSON_NAME]" at bounding box center [503, 121] width 304 height 13
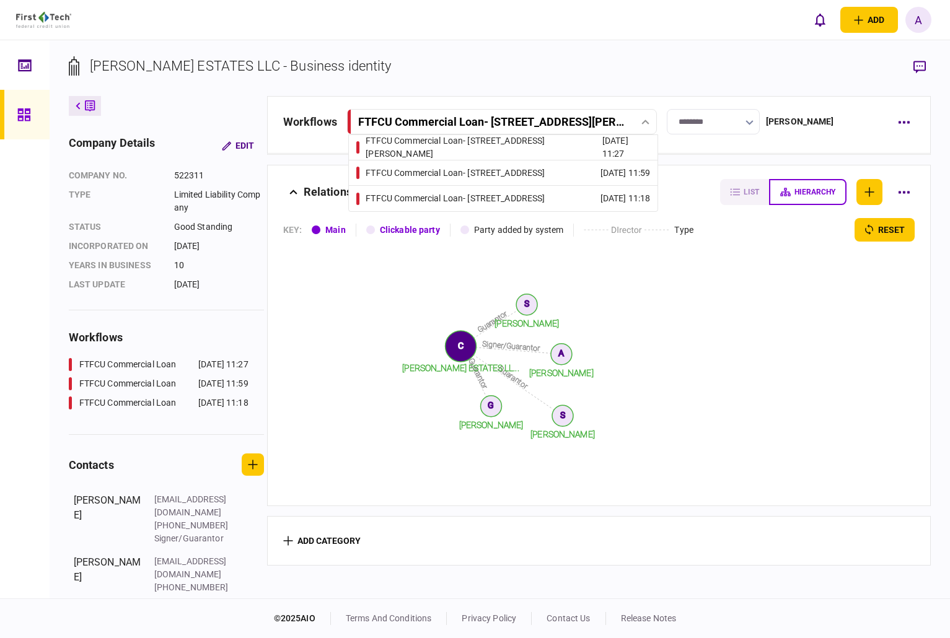
click at [486, 173] on div "FTFCU Commercial Loan - [STREET_ADDRESS]" at bounding box center [455, 173] width 179 height 13
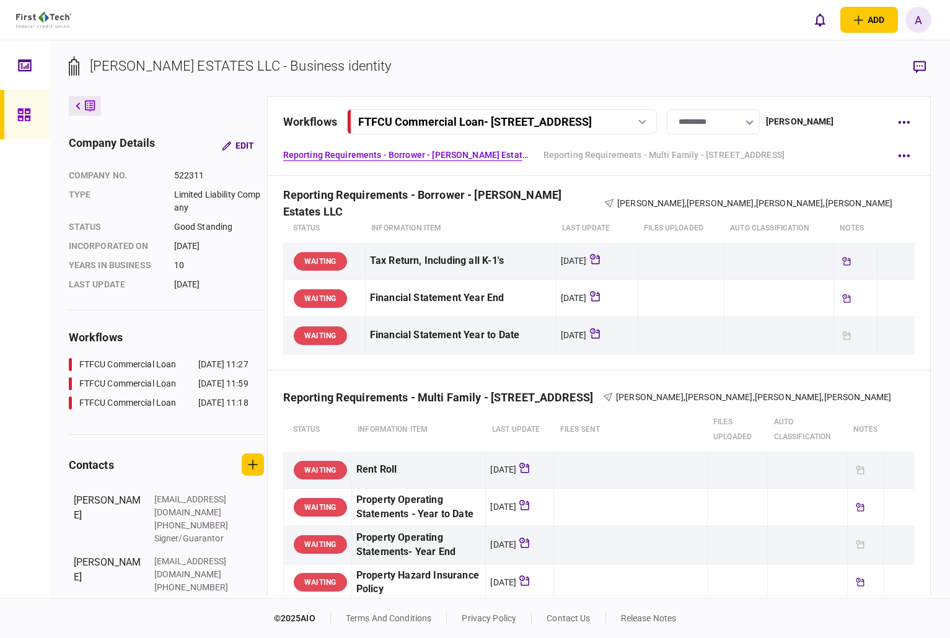
click at [25, 112] on icon at bounding box center [23, 114] width 12 height 12
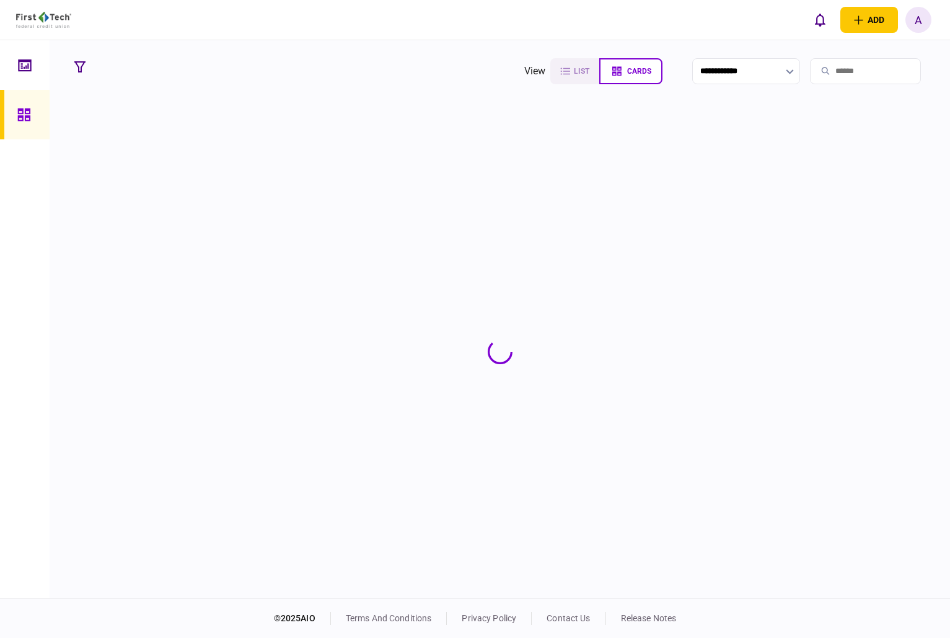
click at [825, 79] on input "search" at bounding box center [865, 71] width 111 height 26
type input "******"
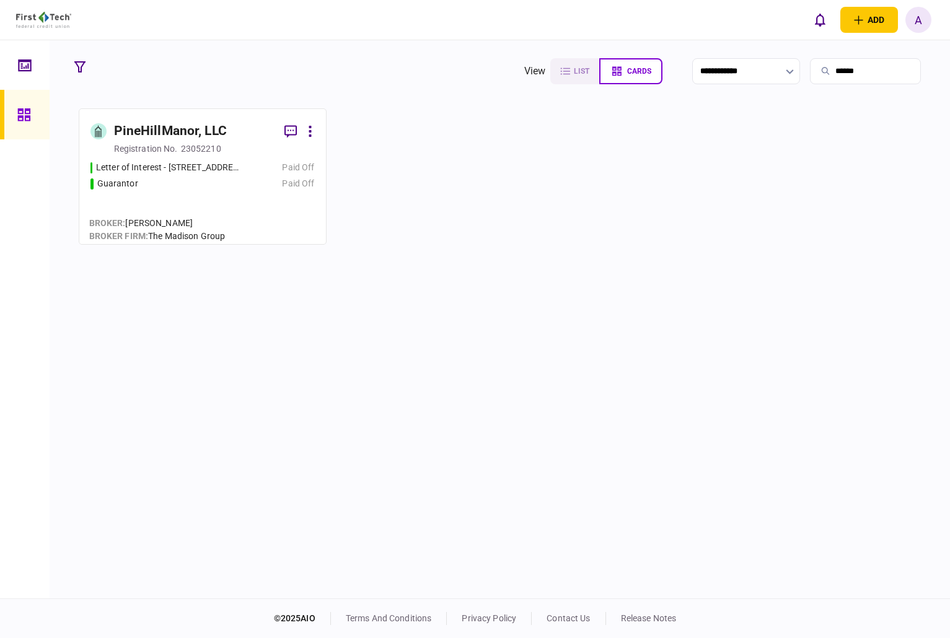
drag, startPoint x: 843, startPoint y: 73, endPoint x: 704, endPoint y: 61, distance: 138.7
click at [704, 61] on section "**********" at bounding box center [727, 71] width 407 height 31
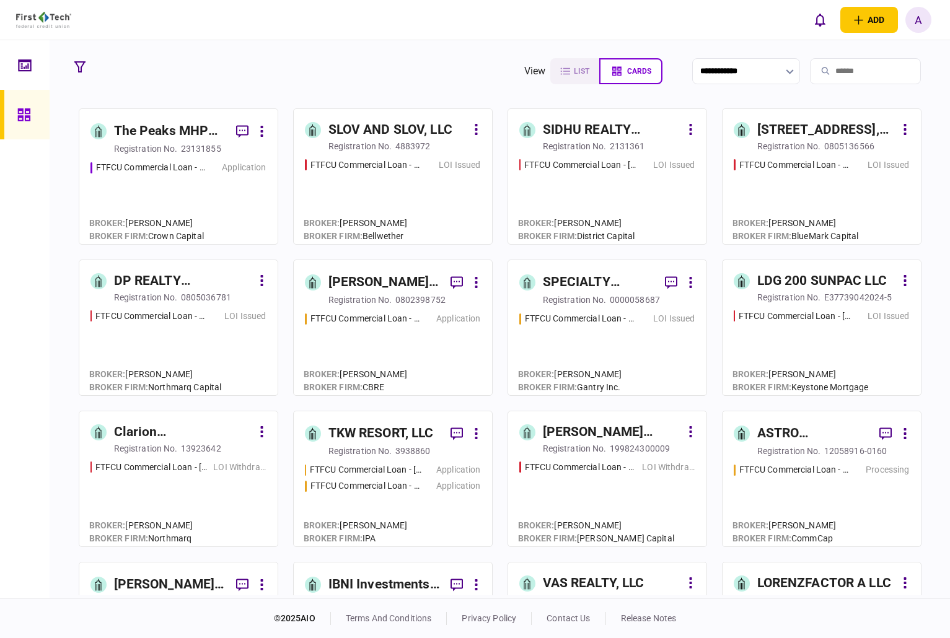
click at [932, 334] on section "**********" at bounding box center [500, 319] width 900 height 558
click at [41, 217] on div at bounding box center [25, 319] width 50 height 558
click at [844, 77] on input "search" at bounding box center [865, 71] width 111 height 26
